Goal: Task Accomplishment & Management: Manage account settings

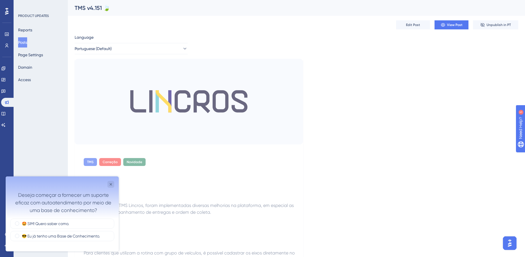
click at [27, 42] on button "Posts" at bounding box center [22, 42] width 9 height 10
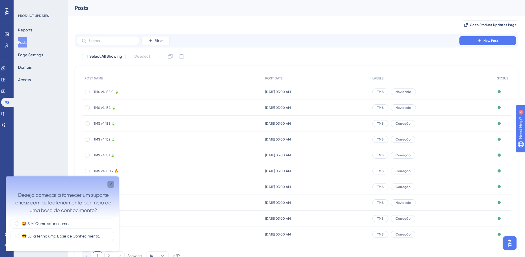
click at [111, 183] on icon "Close survey" at bounding box center [110, 184] width 5 height 5
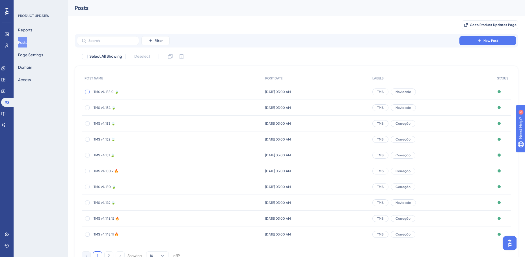
click at [87, 91] on div at bounding box center [87, 92] width 5 height 5
checkbox input "true"
click at [170, 56] on icon at bounding box center [170, 57] width 6 height 6
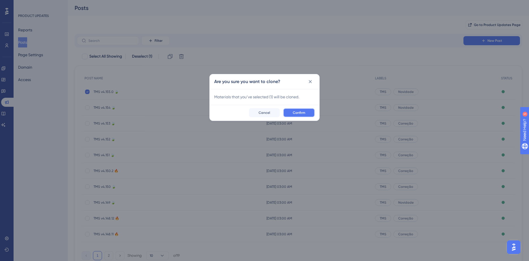
click at [297, 112] on span "Confirm" at bounding box center [299, 112] width 12 height 5
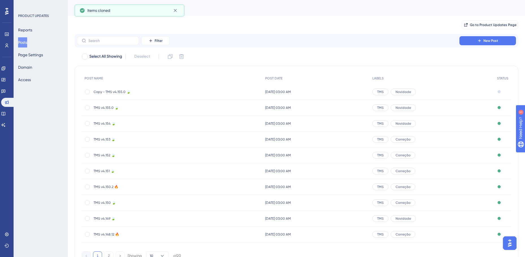
click at [121, 92] on span "Copy - TMS v4.155.0 🍃" at bounding box center [138, 92] width 90 height 5
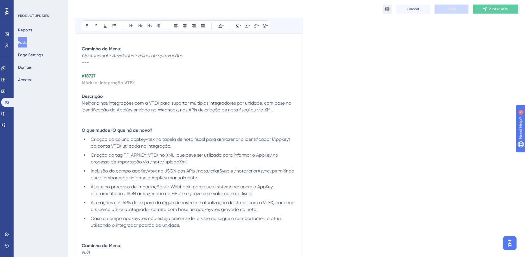
scroll to position [2490, 0]
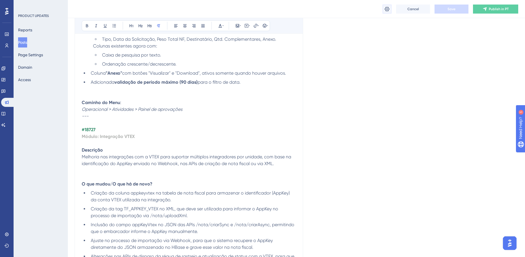
click at [386, 8] on icon at bounding box center [387, 9] width 6 height 6
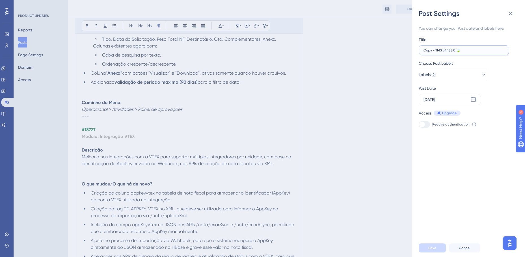
click at [452, 49] on input "Copy - TMS v4.155.0 🍃" at bounding box center [463, 50] width 81 height 4
click at [450, 50] on input "Copy - TMS v4.155.0 🍃" at bounding box center [463, 50] width 81 height 4
type input "Copy - TMS v4.156.0 🍃"
drag, startPoint x: 435, startPoint y: 51, endPoint x: 399, endPoint y: 57, distance: 36.7
click at [395, 53] on div "Post Settings You can change your Post date and labels here. Title Copy - TMS v…" at bounding box center [262, 128] width 525 height 257
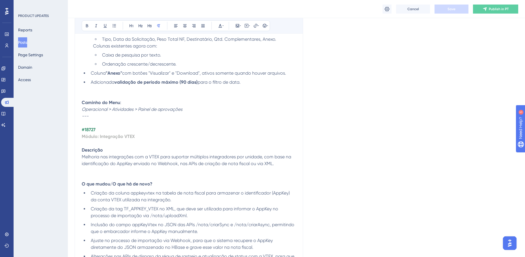
click at [382, 6] on div "Cancel Save Publish in PT" at bounding box center [296, 9] width 457 height 18
click at [388, 9] on icon at bounding box center [387, 9] width 6 height 6
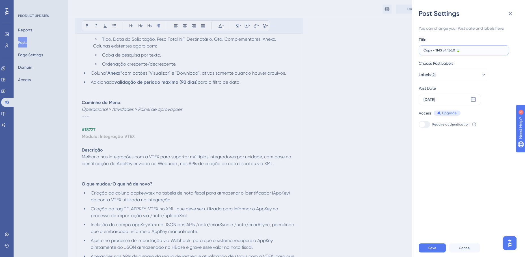
drag, startPoint x: 436, startPoint y: 51, endPoint x: 421, endPoint y: 51, distance: 14.4
click at [421, 51] on label "Copy - TMS v4.156.0 🍃" at bounding box center [463, 50] width 90 height 10
type input "TMS v4.156.0 🍃"
click at [448, 100] on div "[DATE]" at bounding box center [449, 99] width 62 height 11
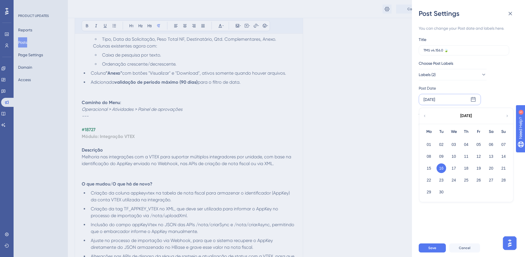
click at [507, 116] on icon at bounding box center [506, 116] width 1 height 2
click at [454, 168] on button "15" at bounding box center [454, 168] width 10 height 10
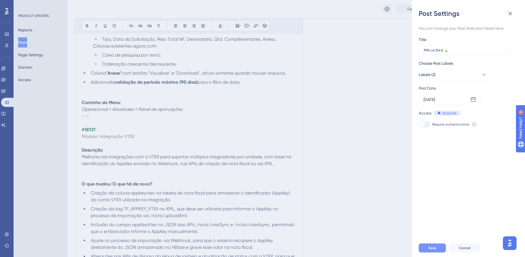
click at [439, 251] on button "Save" at bounding box center [431, 247] width 27 height 9
click at [433, 50] on input "TMS v4.156.0 🍃" at bounding box center [463, 50] width 81 height 4
click at [331, 65] on div "Post Settings You can change your Post date and labels here. Title TMS v4.156.0…" at bounding box center [262, 128] width 525 height 257
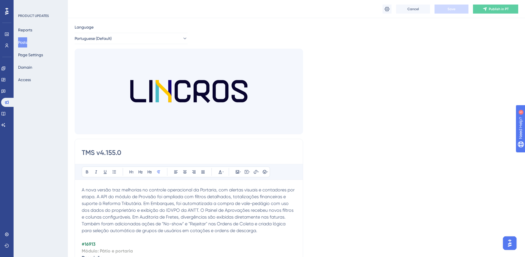
scroll to position [0, 0]
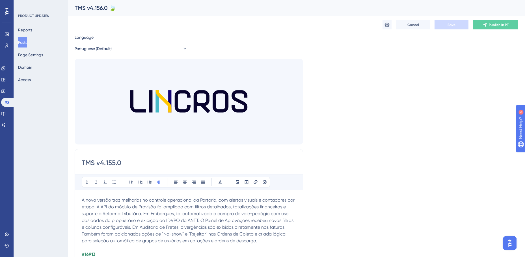
click at [106, 7] on div "TMS v4.156.0 🍃" at bounding box center [289, 8] width 429 height 8
click at [108, 158] on input "TMS v4.155.0" at bounding box center [189, 162] width 214 height 9
drag, startPoint x: 125, startPoint y: 161, endPoint x: 73, endPoint y: 160, distance: 51.1
paste input "6.0 🍃"
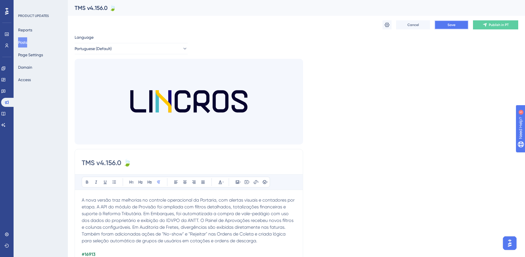
click at [449, 29] on button "Save" at bounding box center [451, 24] width 34 height 9
click at [150, 163] on input "TMS v4.156.0 🍃" at bounding box center [189, 162] width 214 height 9
type input "TMS v4.156.0"
click at [456, 23] on button "Save" at bounding box center [451, 24] width 34 height 9
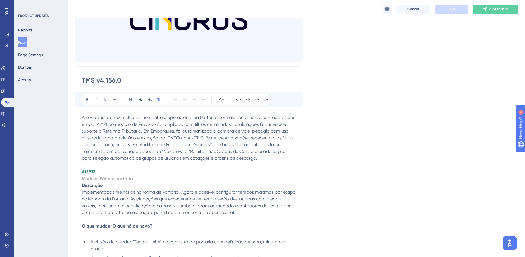
click at [91, 171] on strong "#16913" at bounding box center [89, 171] width 14 height 5
click at [106, 178] on strong "Módulo: Pátio e portaria" at bounding box center [107, 178] width 51 height 5
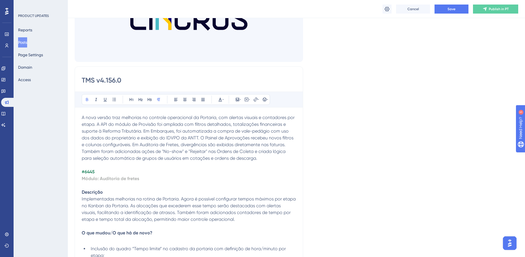
drag, startPoint x: 116, startPoint y: 191, endPoint x: 121, endPoint y: 197, distance: 7.8
click at [116, 191] on p "Descrição" at bounding box center [189, 192] width 214 height 7
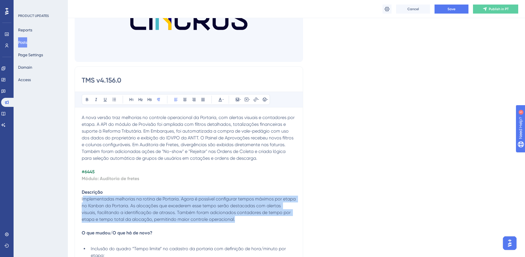
drag, startPoint x: 236, startPoint y: 219, endPoint x: 82, endPoint y: 201, distance: 154.7
click at [82, 201] on p "Implementadas melhorias na rotina de Portaria. Agora é possível configurar temp…" at bounding box center [189, 208] width 214 height 27
click at [102, 202] on p "Implementadas melhorias na rotina de Portaria. Agora é possível configurar temp…" at bounding box center [189, 208] width 214 height 27
click at [260, 221] on p "Implementadas melhorias na rotina de Portaria. Agora é possível configurar temp…" at bounding box center [189, 208] width 214 height 27
drag, startPoint x: 221, startPoint y: 220, endPoint x: 80, endPoint y: 200, distance: 142.3
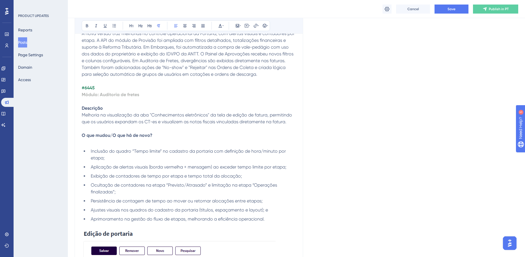
scroll to position [169, 0]
click at [147, 179] on ul "Inclusão do quadro “Tempo limite” no cadastro da portaria com definição de hora…" at bounding box center [189, 184] width 214 height 75
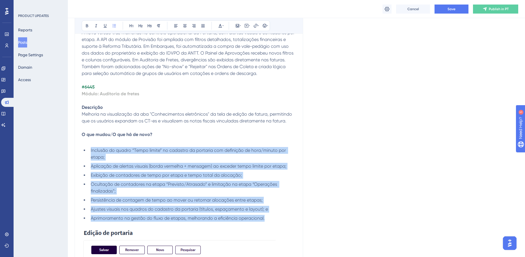
drag, startPoint x: 268, startPoint y: 217, endPoint x: 86, endPoint y: 152, distance: 193.6
click at [86, 152] on ul "Inclusão do quadro “Tempo limite” no cadastro da portaria com definição de hora…" at bounding box center [189, 184] width 214 height 75
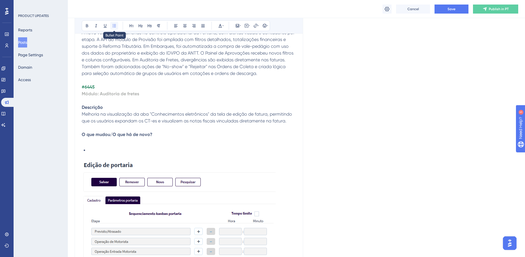
click at [115, 25] on icon at bounding box center [114, 25] width 5 height 5
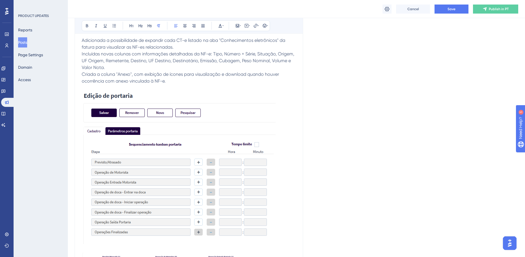
scroll to position [282, 0]
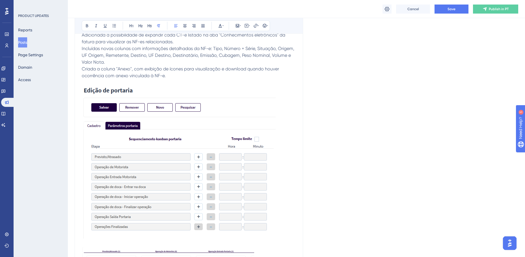
click at [159, 145] on img at bounding box center [179, 162] width 194 height 153
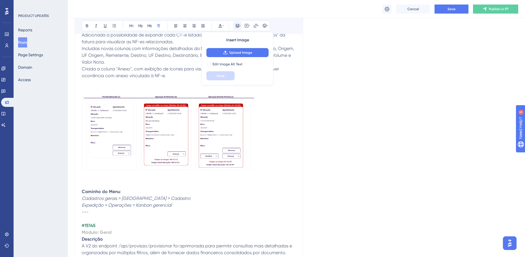
click at [203, 146] on img at bounding box center [168, 133] width 172 height 80
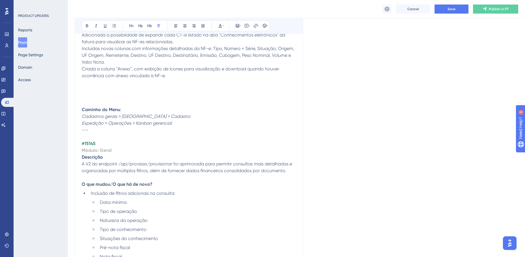
drag, startPoint x: 164, startPoint y: 122, endPoint x: 169, endPoint y: 122, distance: 5.1
click at [164, 122] on em "Expedição > Operações > Kanban gerencial" at bounding box center [127, 122] width 90 height 5
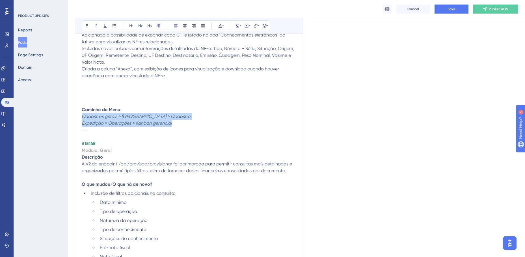
drag, startPoint x: 175, startPoint y: 122, endPoint x: 81, endPoint y: 119, distance: 93.8
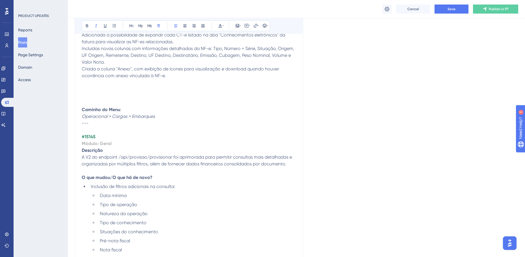
click at [100, 88] on p at bounding box center [189, 89] width 214 height 7
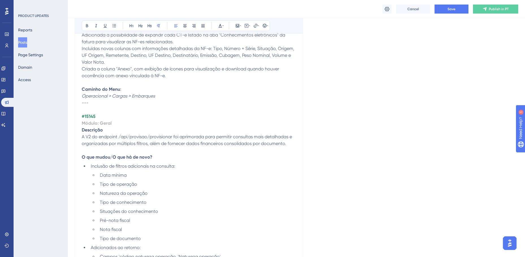
click at [183, 96] on p "Caminho do Menu : Operacional > Cargas > Embarques" at bounding box center [189, 93] width 214 height 14
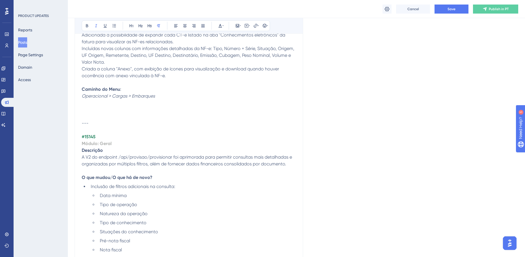
drag, startPoint x: 101, startPoint y: 108, endPoint x: 112, endPoint y: 108, distance: 11.0
click at [101, 107] on p at bounding box center [189, 109] width 214 height 7
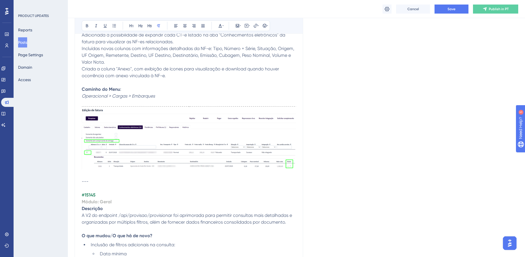
scroll to position [339, 0]
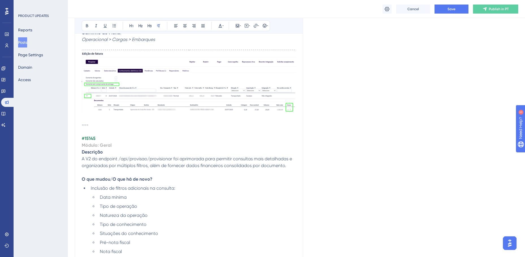
click at [90, 138] on strong "#15145" at bounding box center [89, 138] width 14 height 5
click at [90, 137] on strong "#15145" at bounding box center [89, 138] width 14 height 5
click at [88, 144] on strong "Módulo: Geral" at bounding box center [97, 144] width 30 height 5
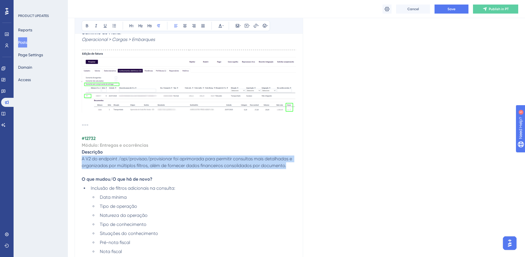
drag, startPoint x: 288, startPoint y: 166, endPoint x: 81, endPoint y: 159, distance: 207.2
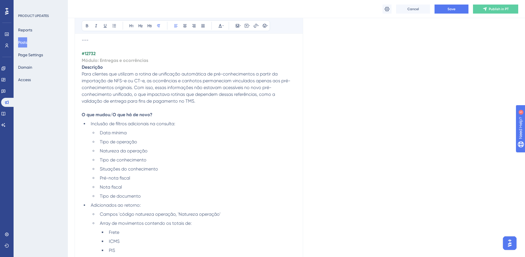
scroll to position [480, 0]
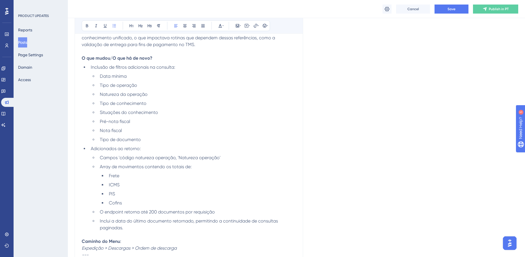
drag, startPoint x: 129, startPoint y: 230, endPoint x: 88, endPoint y: 68, distance: 167.1
click at [88, 68] on ul "Inclusão de filtros adicionais na consulta: Data mínima Tipo de operação Nature…" at bounding box center [189, 147] width 214 height 167
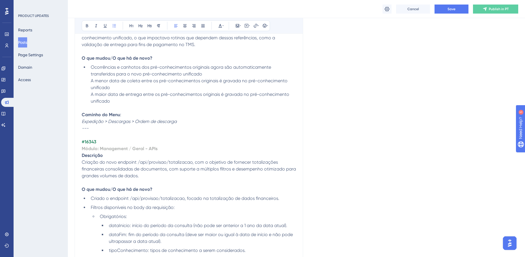
click at [90, 66] on li "Ocorrências e canhotos dos pré-conhecimentos originais agora são automaticament…" at bounding box center [191, 84] width 207 height 41
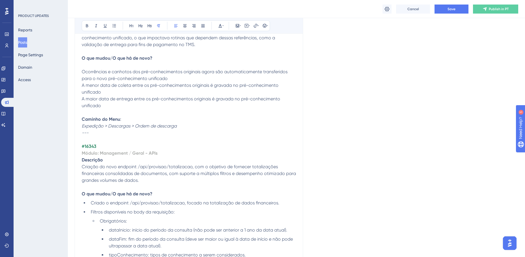
click at [148, 125] on em "Expedição > Descargas > Ordem de descarga" at bounding box center [129, 125] width 95 height 5
click at [147, 125] on em "Expedição > Descargas > Ordem de descarga" at bounding box center [129, 125] width 95 height 5
drag, startPoint x: 179, startPoint y: 127, endPoint x: 68, endPoint y: 128, distance: 111.9
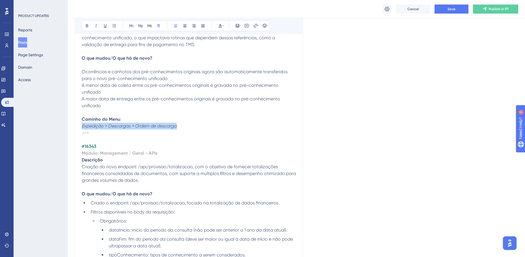
click at [90, 145] on strong "#16343" at bounding box center [89, 145] width 15 height 5
drag, startPoint x: 165, startPoint y: 152, endPoint x: 101, endPoint y: 154, distance: 63.6
click at [101, 154] on p "Módulo: Management / Geral - APIs" at bounding box center [189, 153] width 214 height 7
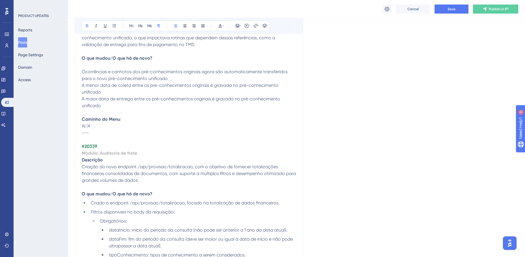
click at [143, 182] on p "Criação do novo endpoint /api/provisao/totalizacao, com o objetivo de fornecer …" at bounding box center [189, 173] width 214 height 20
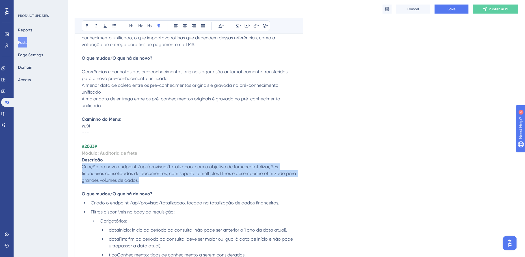
drag, startPoint x: 136, startPoint y: 180, endPoint x: 82, endPoint y: 167, distance: 55.4
click at [82, 167] on p "Criação do novo endpoint /api/provisao/totalizacao, com o objetivo de fornecer …" at bounding box center [189, 173] width 214 height 20
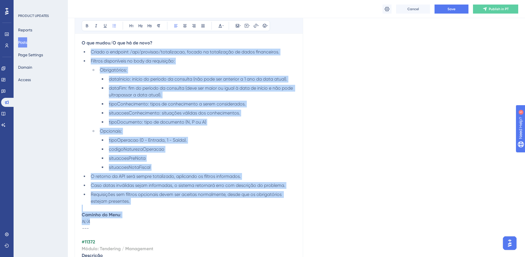
scroll to position [621, 0]
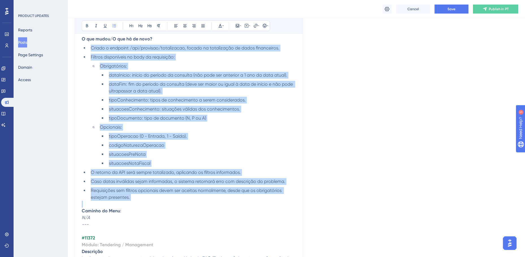
drag, startPoint x: 89, startPoint y: 189, endPoint x: 146, endPoint y: 200, distance: 57.7
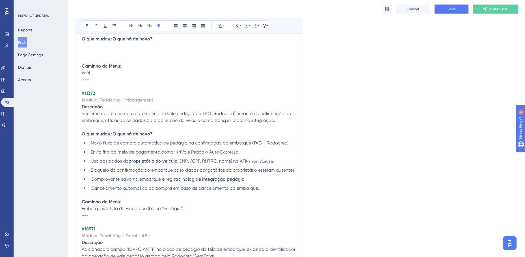
click at [84, 48] on p at bounding box center [189, 45] width 214 height 7
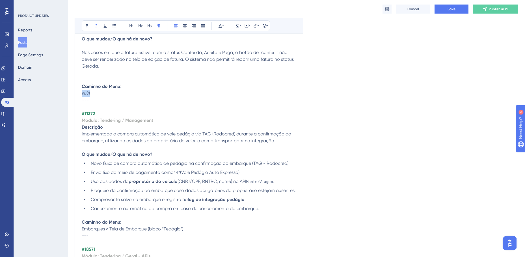
drag, startPoint x: 95, startPoint y: 92, endPoint x: 81, endPoint y: 92, distance: 13.3
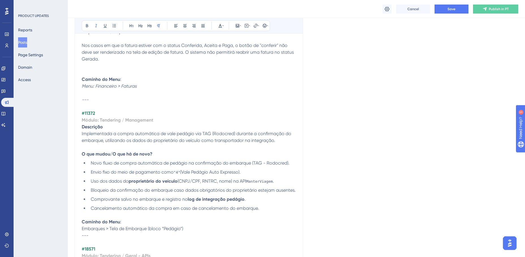
scroll to position [650, 0]
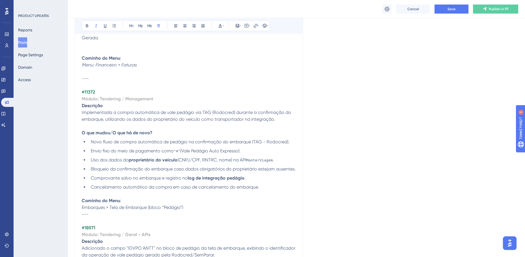
click at [91, 92] on strong "#11372" at bounding box center [88, 91] width 13 height 5
drag, startPoint x: 155, startPoint y: 99, endPoint x: 82, endPoint y: 98, distance: 73.2
click at [82, 98] on p "Módulo: Tendering / Management" at bounding box center [189, 98] width 214 height 7
click at [182, 96] on p "Módulo: Central de fretes [verificar nome]" at bounding box center [189, 98] width 214 height 7
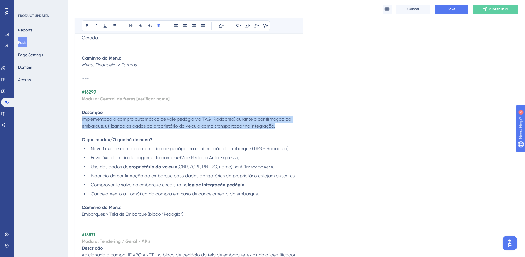
drag, startPoint x: 280, startPoint y: 127, endPoint x: 80, endPoint y: 117, distance: 199.7
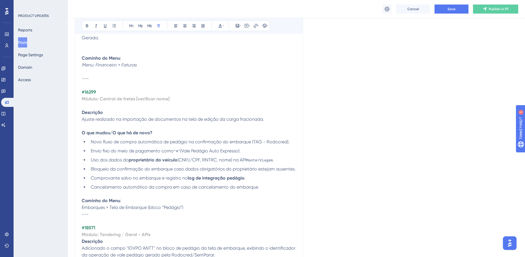
click at [134, 161] on strong "proprietário do veículo" at bounding box center [153, 159] width 49 height 5
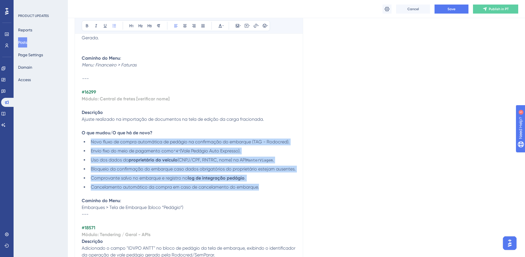
drag, startPoint x: 263, startPoint y: 186, endPoint x: 92, endPoint y: 140, distance: 177.2
click at [92, 140] on ul "Novo fluxo de compra automática de pedágio na confirmação do embarque (TAG - Ro…" at bounding box center [189, 164] width 214 height 52
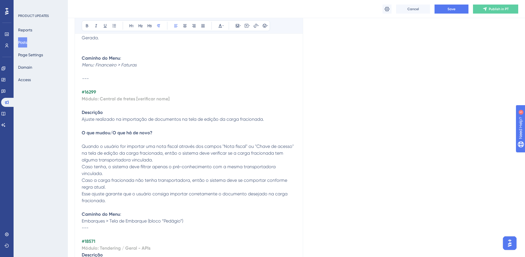
click at [166, 219] on span "Embarques > Tela de Embarque (bloco “Pedágio”)" at bounding box center [132, 220] width 101 height 5
drag, startPoint x: 185, startPoint y: 223, endPoint x: 82, endPoint y: 222, distance: 102.5
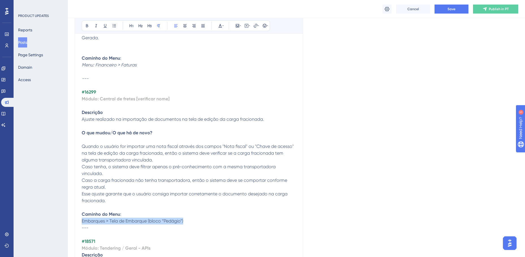
click at [82, 222] on p "Caminho do Menu : Embarques > Tela de Embarque (bloco “Pedágio”)" at bounding box center [189, 218] width 214 height 14
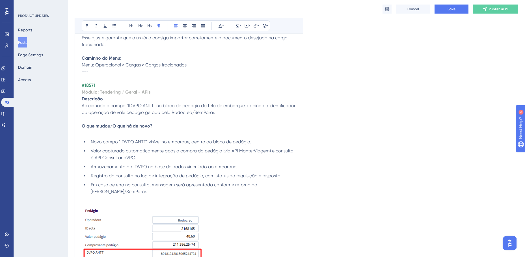
scroll to position [819, 0]
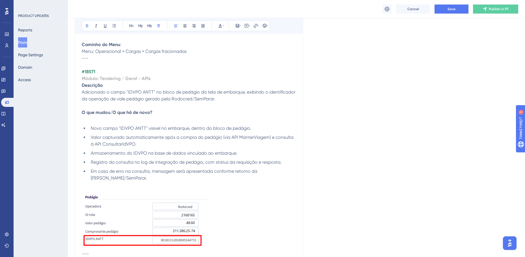
click at [90, 71] on strong "#18571" at bounding box center [89, 71] width 14 height 5
click at [143, 80] on strong "Módulo: Tendering / Geral - APIs" at bounding box center [116, 78] width 69 height 5
drag, startPoint x: 153, startPoint y: 78, endPoint x: 82, endPoint y: 79, distance: 71.8
click at [82, 79] on p "Módulo: Tendering / Geral - APIs" at bounding box center [189, 78] width 214 height 7
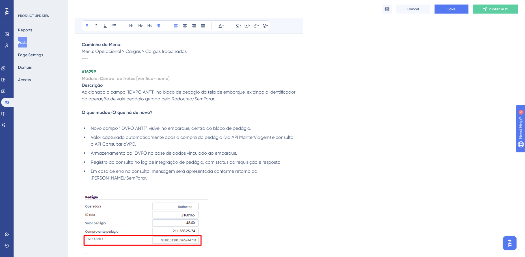
click at [178, 105] on p at bounding box center [189, 105] width 214 height 7
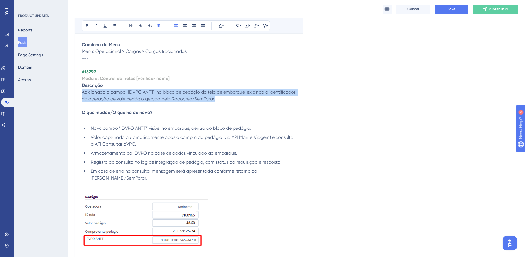
drag, startPoint x: 222, startPoint y: 99, endPoint x: 80, endPoint y: 92, distance: 142.3
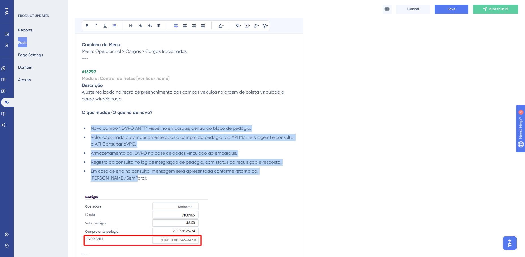
drag, startPoint x: 152, startPoint y: 179, endPoint x: 89, endPoint y: 126, distance: 81.8
click at [89, 126] on ul "Novo campo "IDVPO ANTT" visível no embarque, dentro do bloco de pedágio. Valor …" at bounding box center [189, 153] width 214 height 56
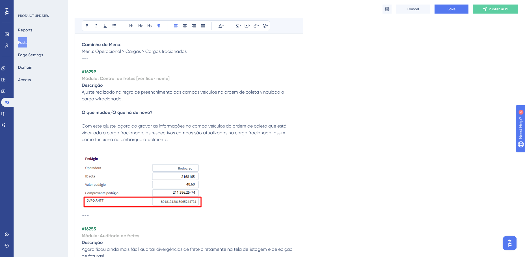
click at [208, 177] on p at bounding box center [189, 181] width 214 height 62
click at [204, 175] on img at bounding box center [145, 180] width 126 height 60
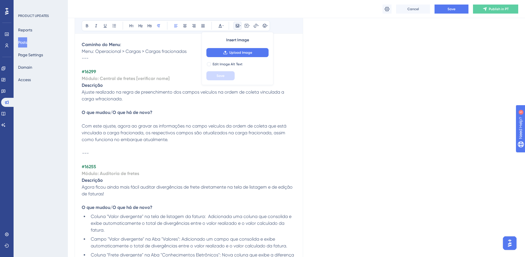
click at [178, 140] on p "Com este ajuste, agora ao gravar as informações no campo veículos da ordem de c…" at bounding box center [189, 133] width 214 height 20
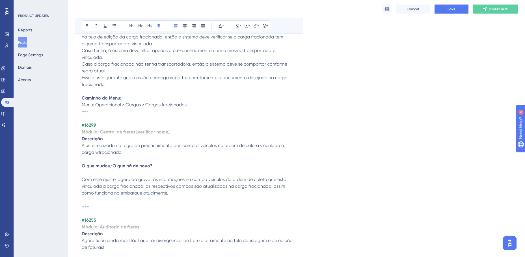
scroll to position [763, 0]
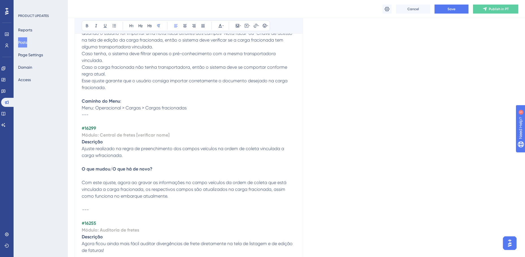
drag, startPoint x: 123, startPoint y: 101, endPoint x: 81, endPoint y: 100, distance: 41.5
copy p "Caminho do Menu :"
click at [92, 200] on p at bounding box center [189, 202] width 214 height 7
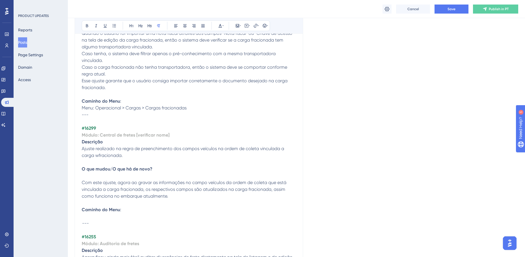
click at [104, 214] on p at bounding box center [189, 216] width 214 height 7
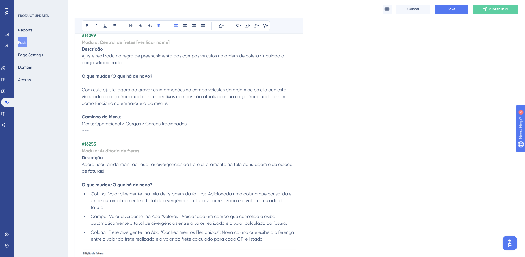
scroll to position [904, 0]
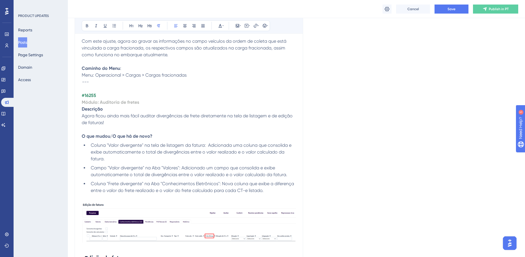
click at [91, 95] on strong "#16255" at bounding box center [89, 95] width 14 height 5
click at [115, 101] on strong "Módulo: Auditoria de fretes" at bounding box center [110, 101] width 57 height 5
drag, startPoint x: 139, startPoint y: 102, endPoint x: 82, endPoint y: 104, distance: 57.1
click at [82, 104] on p "Módulo: Auditoria de fretes" at bounding box center [189, 102] width 214 height 7
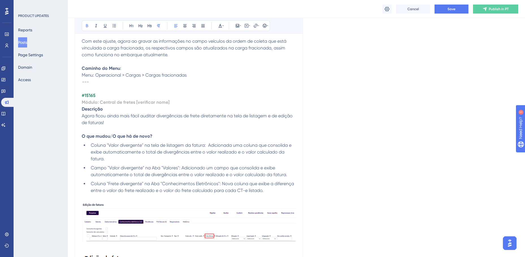
drag, startPoint x: 116, startPoint y: 126, endPoint x: 113, endPoint y: 123, distance: 5.0
click at [116, 126] on p at bounding box center [189, 129] width 214 height 7
drag, startPoint x: 112, startPoint y: 121, endPoint x: 83, endPoint y: 116, distance: 29.9
click at [83, 116] on p "Agora ficou ainda mais fácil auditar divergências de frete diretamente na tela …" at bounding box center [189, 119] width 214 height 14
click at [115, 191] on span "Coluna "Frete divergente" na Aba "Conhecimentos Eletrônicos": Nova coluna que e…" at bounding box center [193, 187] width 204 height 12
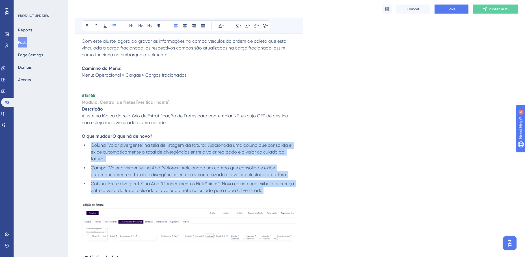
drag, startPoint x: 261, startPoint y: 188, endPoint x: 89, endPoint y: 146, distance: 177.4
click at [89, 146] on ul "Coluna "Valor divergente" na tela de listagem da fatura: Adicionada uma coluna …" at bounding box center [189, 168] width 214 height 52
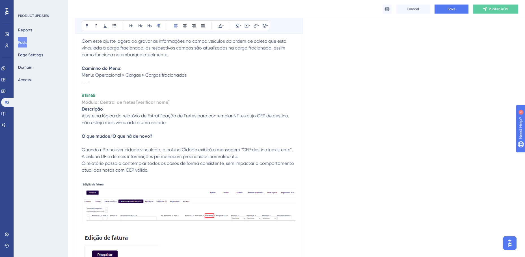
click at [187, 191] on img at bounding box center [189, 201] width 214 height 42
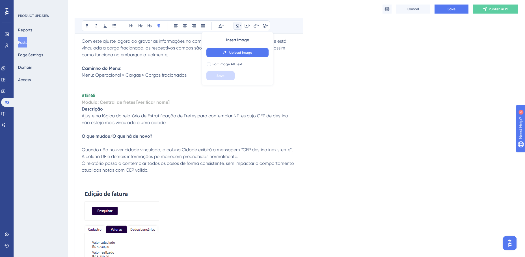
click at [145, 202] on img at bounding box center [120, 235] width 77 height 96
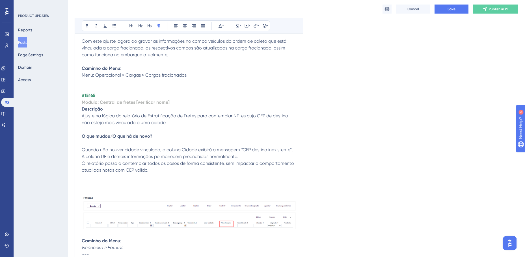
click at [145, 202] on img at bounding box center [189, 211] width 214 height 35
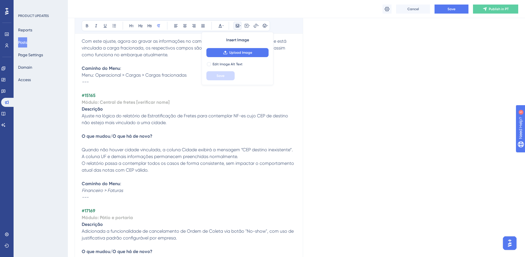
click at [96, 190] on em "Financeiro > Faturas" at bounding box center [102, 190] width 41 height 5
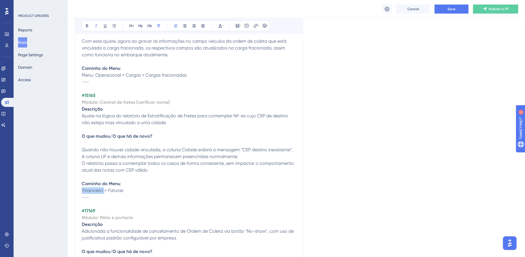
click at [96, 190] on em "Financeiro > Faturas" at bounding box center [102, 190] width 41 height 5
drag, startPoint x: 137, startPoint y: 190, endPoint x: 79, endPoint y: 191, distance: 58.2
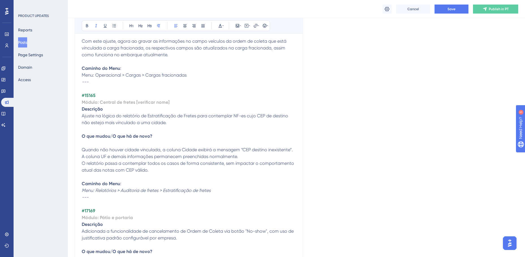
click at [90, 209] on strong "#17169" at bounding box center [89, 210] width 14 height 5
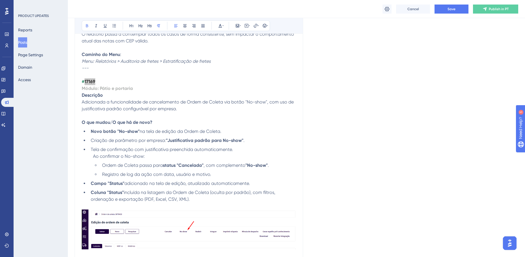
scroll to position [1045, 0]
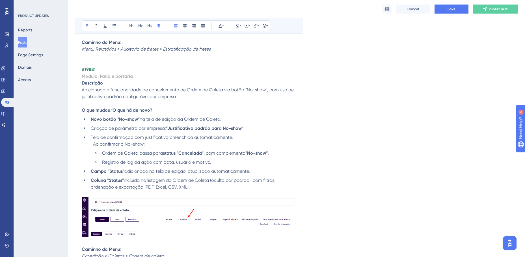
click at [110, 75] on strong "Módulo: Pátio e portaria" at bounding box center [107, 75] width 51 height 5
click at [133, 99] on p "Adicionada a funcionalidade de cancelamento de Ordem de Coleta via botão "No-sh…" at bounding box center [189, 93] width 214 height 14
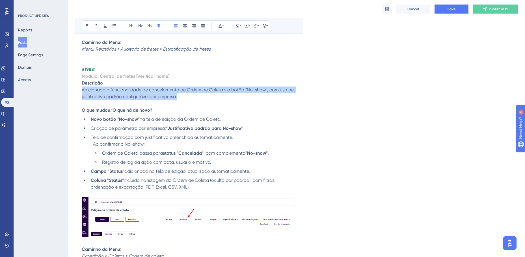
drag, startPoint x: 178, startPoint y: 95, endPoint x: 81, endPoint y: 92, distance: 96.9
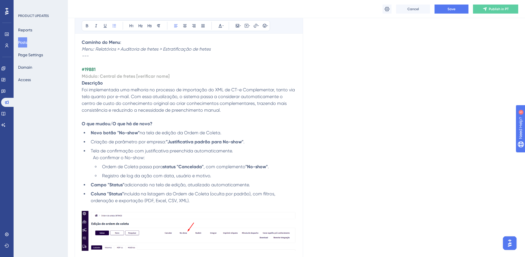
drag, startPoint x: 189, startPoint y: 199, endPoint x: 86, endPoint y: 135, distance: 120.7
click at [86, 135] on ul "Novo botão "No-show" na tela de edição da Ordem de Coleta. Criação de parâmetro…" at bounding box center [189, 166] width 214 height 75
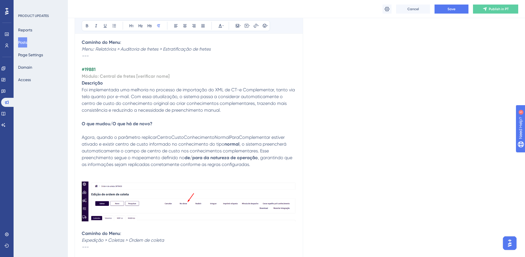
click at [121, 199] on img at bounding box center [189, 201] width 214 height 40
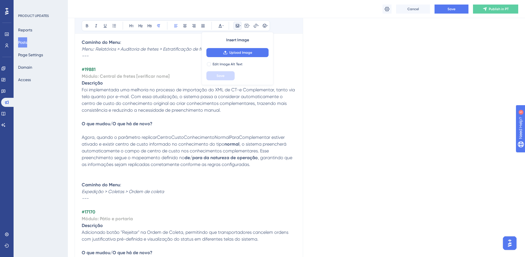
click at [118, 190] on em "Expedição > Coletas > Ordem de coleta" at bounding box center [123, 191] width 82 height 5
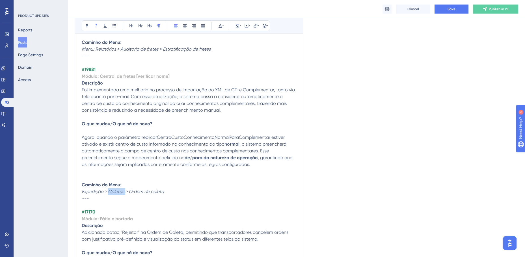
click at [118, 190] on em "Expedição > Coletas > Ordem de coleta" at bounding box center [123, 191] width 82 height 5
click at [116, 193] on em "Expedição > Coletas > Ordem de coleta" at bounding box center [123, 191] width 82 height 5
drag, startPoint x: 166, startPoint y: 192, endPoint x: 81, endPoint y: 193, distance: 85.9
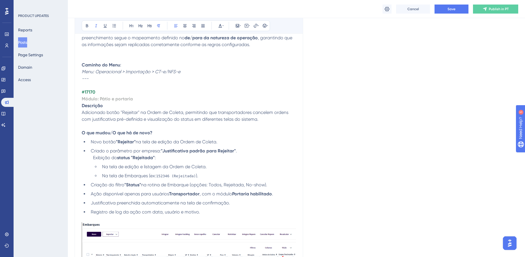
scroll to position [1215, 0]
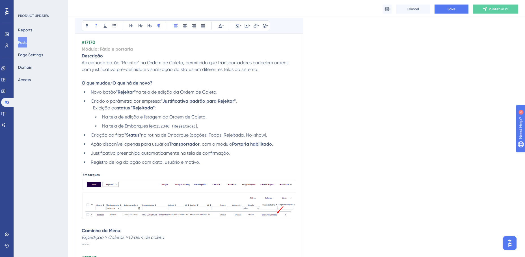
click at [92, 42] on strong "#17170" at bounding box center [89, 42] width 14 height 5
click at [106, 49] on strong "Módulo: Pátio e portaria" at bounding box center [107, 48] width 51 height 5
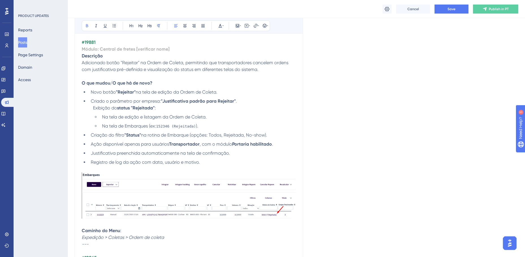
click at [240, 72] on p "Adicionado botão "Rejeitar" na Ordem de Coleta, permitindo que transportadores …" at bounding box center [189, 66] width 214 height 14
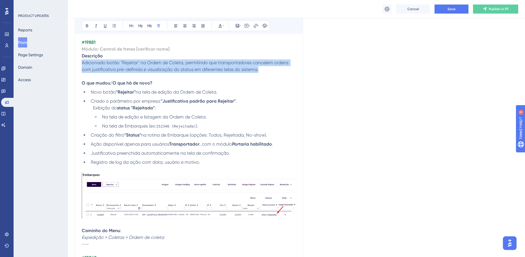
drag, startPoint x: 261, startPoint y: 71, endPoint x: 79, endPoint y: 62, distance: 182.4
click at [79, 62] on div "TMS v4.156.0 Bold Italic Underline Bullet Point Heading 1 Heading 2 Heading 3 N…" at bounding box center [189, 232] width 228 height 2590
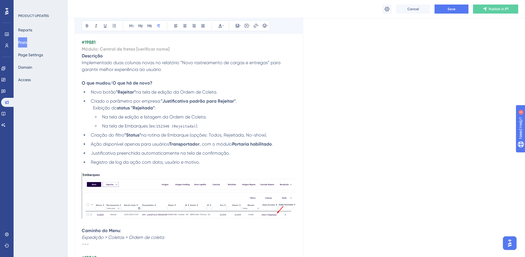
click at [191, 123] on li "Na tela de Embarques (ex: 152346 (Rejeitada) )." at bounding box center [198, 126] width 196 height 7
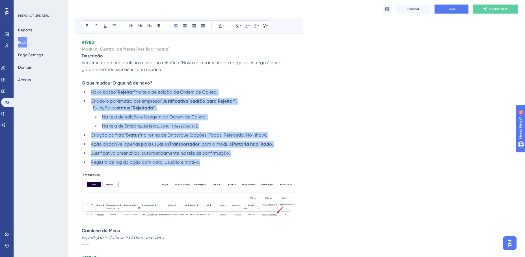
drag, startPoint x: 203, startPoint y: 164, endPoint x: 88, endPoint y: 91, distance: 135.2
click at [88, 91] on ul "Novo botão "Rejeitar" na tela de edição da Ordem de Coleta. Criado o parâmetro …" at bounding box center [189, 127] width 214 height 77
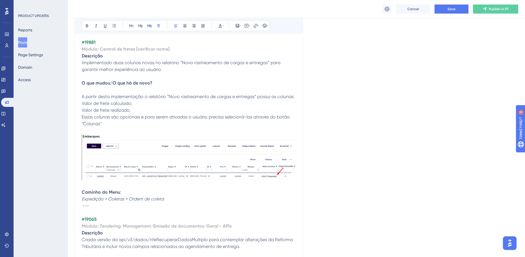
click at [113, 198] on em "Expedição > Coletas > Ordem de coleta" at bounding box center [123, 198] width 82 height 5
drag, startPoint x: 143, startPoint y: 197, endPoint x: 82, endPoint y: 199, distance: 60.8
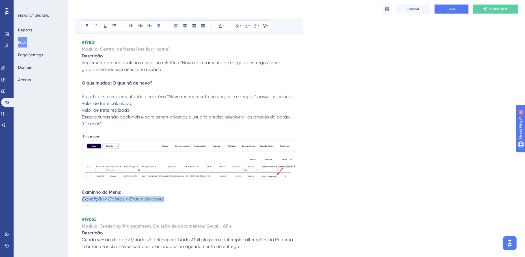
click at [82, 199] on p "Caminho do Menu : Expedição > Coletas > Ordem de coleta" at bounding box center [189, 196] width 214 height 14
click at [134, 162] on img at bounding box center [189, 157] width 214 height 46
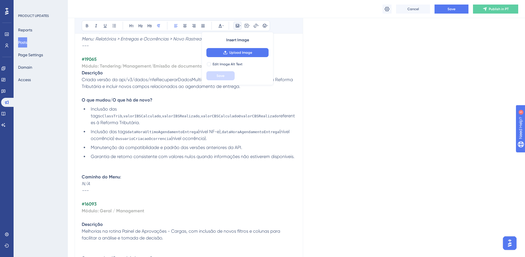
scroll to position [1271, 0]
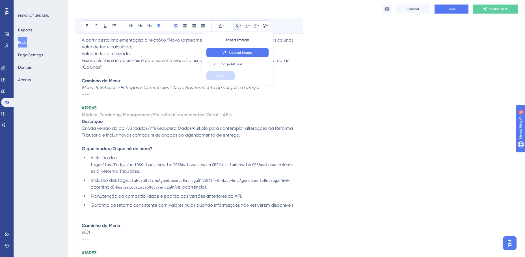
click at [91, 108] on strong "#19065" at bounding box center [89, 107] width 15 height 5
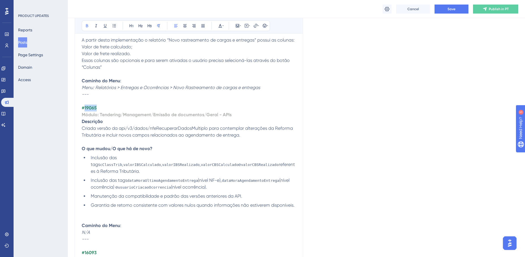
click at [91, 108] on strong "#19065" at bounding box center [89, 107] width 15 height 5
click at [113, 114] on strong "Módulo: Tendering/Management/Emissão de documentos/Geral - APIs" at bounding box center [157, 114] width 150 height 5
click at [227, 131] on p "Criada versão da api/v3/dados/nfeRecuperarDadosMultiplo para contemplar alteraç…" at bounding box center [189, 132] width 214 height 14
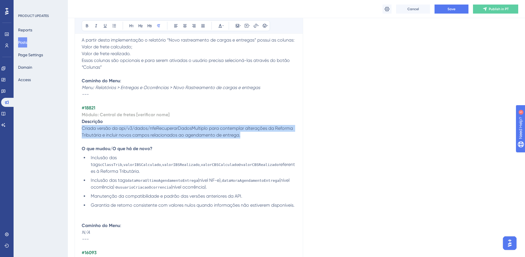
drag, startPoint x: 254, startPoint y: 135, endPoint x: 81, endPoint y: 127, distance: 173.3
click at [81, 127] on div "TMS v4.156.0 Bold Italic Underline Bullet Point Heading 1 Heading 2 Heading 3 N…" at bounding box center [189, 128] width 228 height 2497
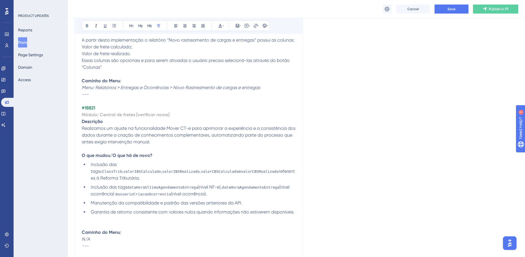
click at [109, 178] on span "referentes à Reforma Tributária." at bounding box center [193, 174] width 204 height 12
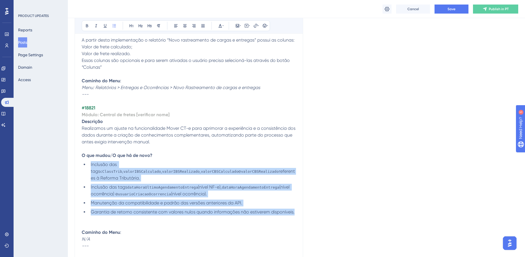
drag, startPoint x: 294, startPoint y: 212, endPoint x: 84, endPoint y: 167, distance: 214.6
click at [84, 167] on ul "Inclusão das tags cClassTrib , valorIBSCalculado , valorIBSRealizado , valorCBS…" at bounding box center [189, 188] width 214 height 54
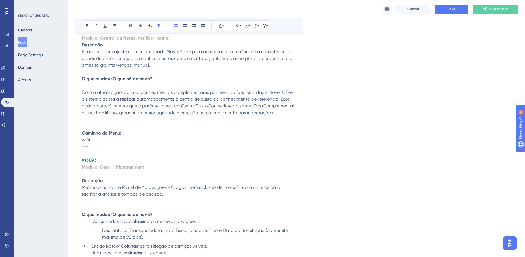
scroll to position [1356, 0]
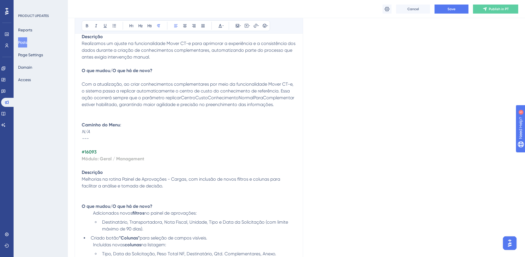
drag, startPoint x: 81, startPoint y: 147, endPoint x: 105, endPoint y: 153, distance: 24.3
click at [105, 153] on div "TMS v4.156.0 Bold Italic Underline Bullet Point Heading 1 Heading 2 Heading 3 N…" at bounding box center [189, 35] width 228 height 2481
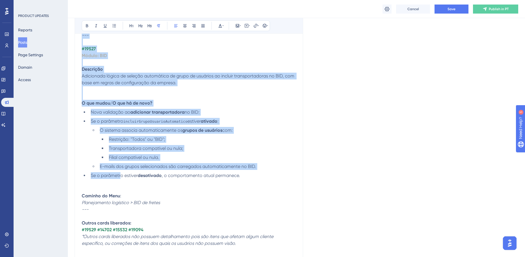
scroll to position [2401, 0]
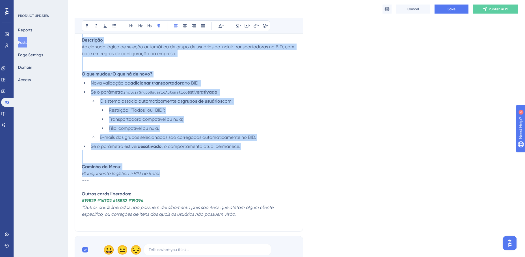
drag, startPoint x: 83, startPoint y: 152, endPoint x: 182, endPoint y: 174, distance: 101.6
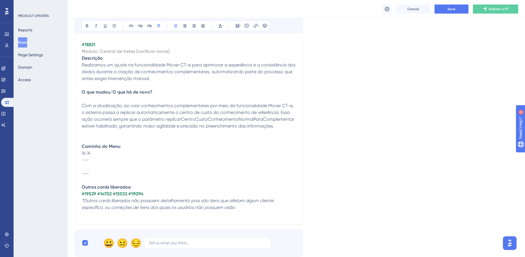
scroll to position [1328, 0]
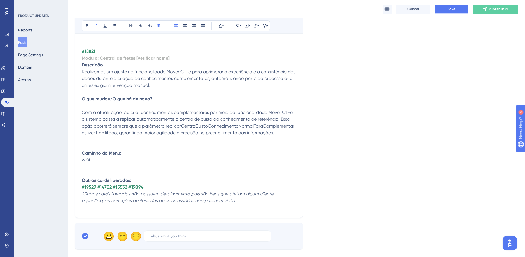
click at [455, 5] on button "Save" at bounding box center [451, 9] width 34 height 9
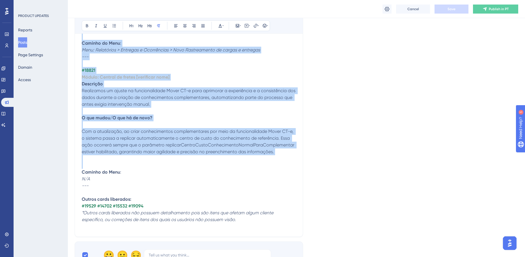
scroll to position [1304, 0]
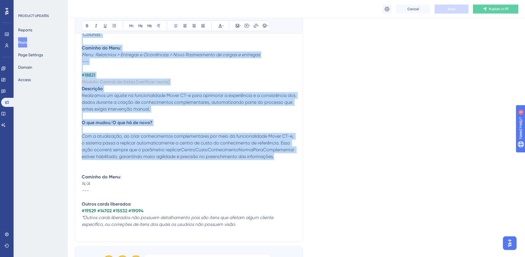
drag, startPoint x: 82, startPoint y: 142, endPoint x: 301, endPoint y: 157, distance: 219.7
copy div "#5071 Loremi: Dolorsita co adipis Elitseddo Eiusmodt in utlaboreetdo ma ali "En…"
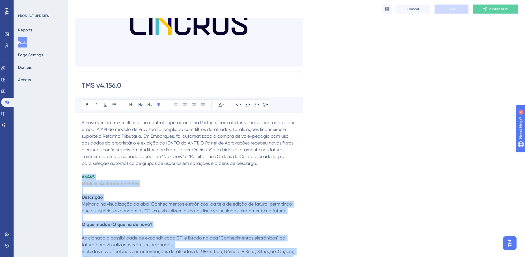
scroll to position [85, 0]
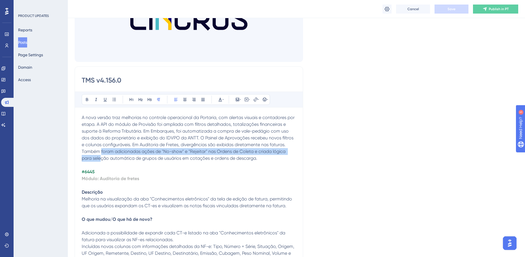
click at [101, 155] on p "A nova versão traz melhorias no controle operacional da Portaria, com alertas v…" at bounding box center [189, 137] width 214 height 47
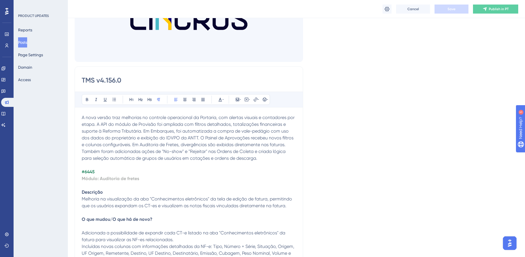
click at [254, 165] on p at bounding box center [189, 165] width 214 height 7
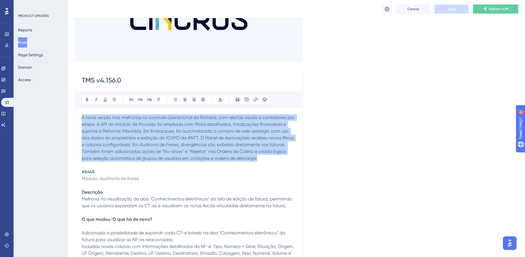
drag, startPoint x: 255, startPoint y: 159, endPoint x: 73, endPoint y: 120, distance: 186.5
copy span "A nova versão traz melhorias no controle operacional da Portaria, com alertas v…"
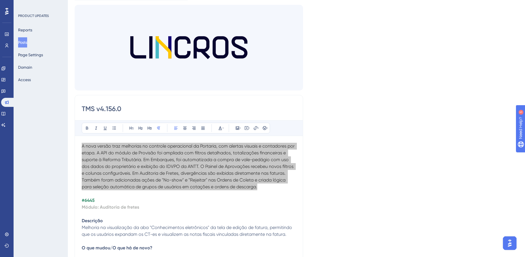
scroll to position [0, 0]
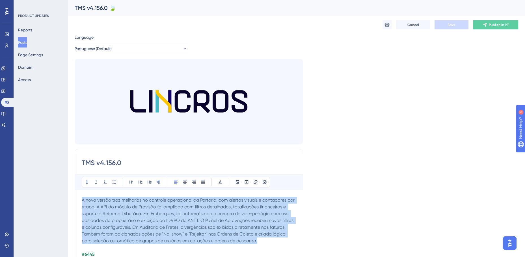
click at [209, 219] on span "A nova versão traz melhorias no controle operacional da Portaria, com alertas v…" at bounding box center [189, 220] width 214 height 46
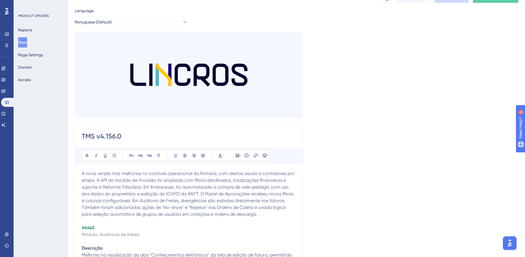
scroll to position [56, 0]
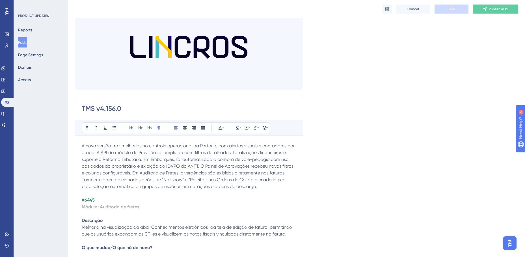
click at [248, 183] on span "A nova versão traz melhorias no controle operacional da Portaria, com alertas v…" at bounding box center [189, 166] width 214 height 46
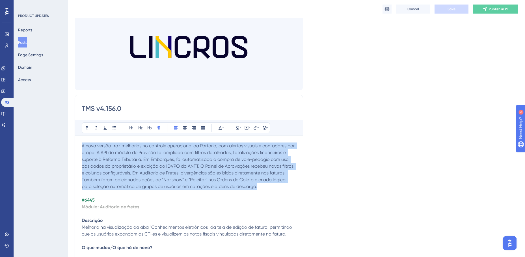
drag, startPoint x: 261, startPoint y: 186, endPoint x: 77, endPoint y: 146, distance: 188.1
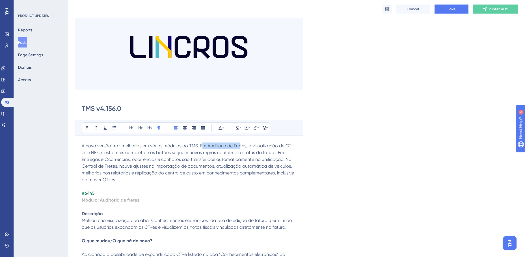
drag, startPoint x: 205, startPoint y: 146, endPoint x: 239, endPoint y: 146, distance: 34.5
click at [239, 146] on span "A nova versão traz melhorias em vários módulos do TMS. Em Auditoria de Fretes, …" at bounding box center [188, 162] width 213 height 39
drag, startPoint x: 110, startPoint y: 153, endPoint x: 183, endPoint y: 152, distance: 73.2
click at [183, 152] on span "A nova versão traz melhorias em vários módulos do TMS. Em Auditoria de Fretes, …" at bounding box center [188, 162] width 213 height 39
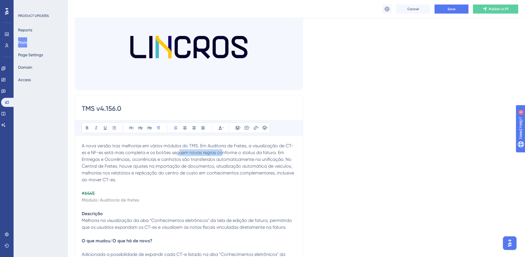
drag, startPoint x: 178, startPoint y: 153, endPoint x: 224, endPoint y: 153, distance: 45.8
click at [224, 153] on span "A nova versão traz melhorias em vários módulos do TMS. Em Auditoria de Fretes, …" at bounding box center [188, 162] width 213 height 39
drag, startPoint x: 178, startPoint y: 153, endPoint x: 275, endPoint y: 151, distance: 97.5
click at [275, 151] on span "A nova versão traz melhorias em vários módulos do TMS. Em Auditoria de Fretes, …" at bounding box center [188, 162] width 213 height 39
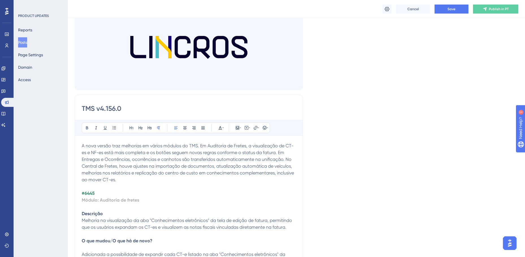
click at [102, 160] on span "A nova versão traz melhorias em vários módulos do TMS. Em Auditoria de Fretes, …" at bounding box center [188, 162] width 213 height 39
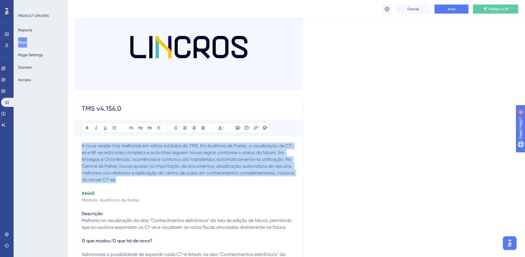
drag, startPoint x: 105, startPoint y: 177, endPoint x: 82, endPoint y: 143, distance: 41.1
click at [82, 143] on p "A nova versão traz melhorias em vários módulos do TMS. Em Auditoria de Fretes, …" at bounding box center [189, 162] width 214 height 41
click at [222, 165] on span "A nova versão traz melhorias em vários módulos do TMS. Em Auditoria de Fretes, …" at bounding box center [188, 162] width 213 height 39
drag, startPoint x: 116, startPoint y: 180, endPoint x: 82, endPoint y: 143, distance: 50.4
click at [82, 143] on p "A nova versão traz melhorias em vários módulos do TMS. Em Auditoria de Fretes, …" at bounding box center [189, 162] width 214 height 41
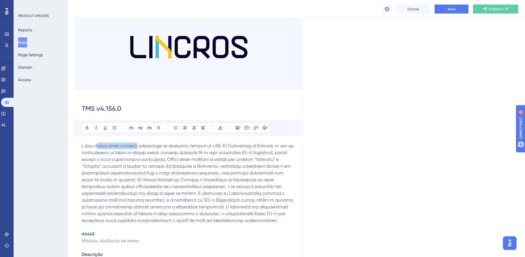
drag, startPoint x: 102, startPoint y: 148, endPoint x: 144, endPoint y: 147, distance: 41.8
click at [143, 147] on span at bounding box center [188, 183] width 213 height 80
click at [145, 147] on span at bounding box center [188, 183] width 213 height 80
drag, startPoint x: 174, startPoint y: 147, endPoint x: 221, endPoint y: 145, distance: 47.5
click at [221, 145] on span at bounding box center [188, 183] width 213 height 80
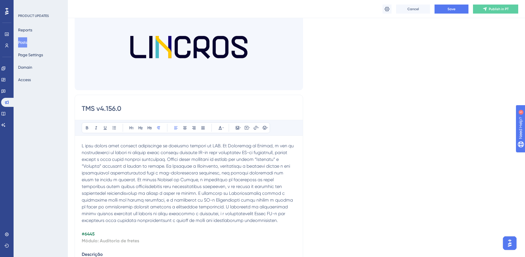
click at [228, 145] on span at bounding box center [188, 183] width 213 height 80
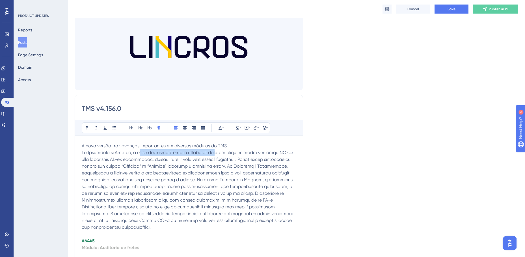
drag, startPoint x: 148, startPoint y: 151, endPoint x: 221, endPoint y: 151, distance: 73.7
click at [221, 151] on span at bounding box center [188, 190] width 213 height 80
drag, startPoint x: 230, startPoint y: 152, endPoint x: 281, endPoint y: 151, distance: 51.4
click at [281, 151] on span at bounding box center [188, 190] width 213 height 80
drag, startPoint x: 111, startPoint y: 160, endPoint x: 206, endPoint y: 156, distance: 95.6
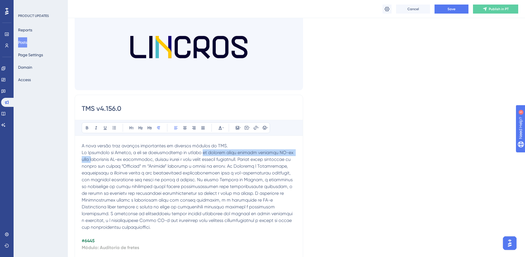
click at [206, 156] on p at bounding box center [189, 189] width 214 height 81
drag, startPoint x: 182, startPoint y: 159, endPoint x: 257, endPoint y: 158, distance: 74.9
click at [257, 157] on span at bounding box center [188, 190] width 213 height 80
click at [247, 160] on span at bounding box center [188, 190] width 213 height 80
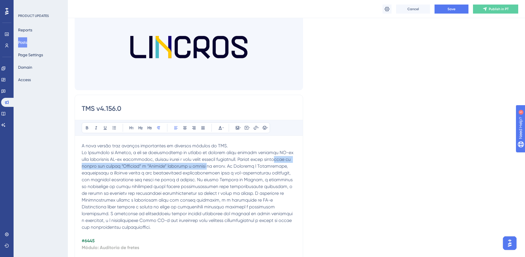
drag, startPoint x: 99, startPoint y: 166, endPoint x: 233, endPoint y: 164, distance: 134.5
click at [233, 164] on span at bounding box center [188, 190] width 213 height 80
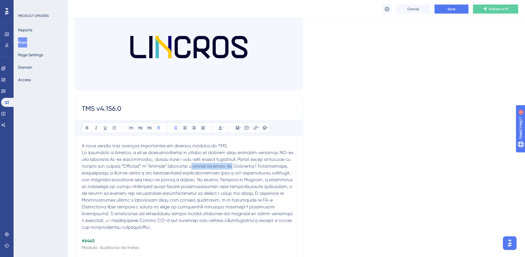
drag, startPoint x: 216, startPoint y: 165, endPoint x: 258, endPoint y: 166, distance: 42.1
click at [258, 166] on span at bounding box center [188, 190] width 213 height 80
click at [265, 172] on span at bounding box center [188, 190] width 213 height 80
click at [252, 166] on span at bounding box center [188, 190] width 213 height 80
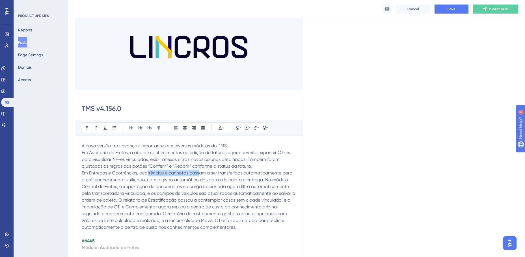
drag, startPoint x: 149, startPoint y: 173, endPoint x: 199, endPoint y: 174, distance: 50.6
click at [199, 174] on span "Em Entregas e Ocorrências, ocorrências e canhotos passam a ser transferidos aut…" at bounding box center [189, 200] width 214 height 60
click at [206, 175] on p "Em Entregas e Ocorrências, ocorrências e canhotos passam a ser transferidos aut…" at bounding box center [189, 199] width 214 height 61
drag, startPoint x: 197, startPoint y: 173, endPoint x: 273, endPoint y: 172, distance: 76.0
click at [272, 172] on span "Em Entregas e Ocorrências, ocorrências e canhotos passam a ser transferidos aut…" at bounding box center [189, 200] width 214 height 60
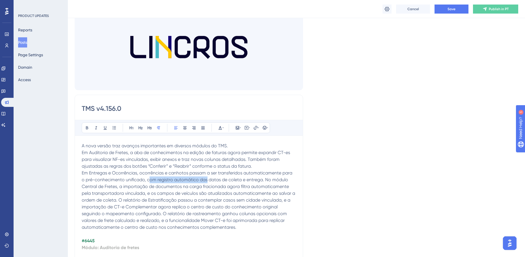
drag, startPoint x: 169, startPoint y: 179, endPoint x: 203, endPoint y: 178, distance: 34.2
click at [203, 178] on span "Em Entregas e Ocorrências, ocorrências e canhotos passam a ser transferidos aut…" at bounding box center [189, 200] width 214 height 60
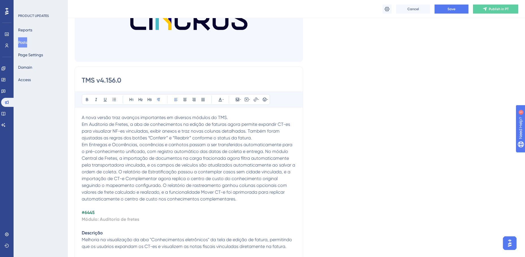
click at [214, 150] on span "Em Entregas e Ocorrências, ocorrências e canhotos passam a ser transferidos aut…" at bounding box center [189, 172] width 214 height 60
drag, startPoint x: 210, startPoint y: 151, endPoint x: 259, endPoint y: 151, distance: 48.6
click at [259, 151] on span "Em Entregas e Ocorrências, ocorrências e canhotos passam a ser transferidos aut…" at bounding box center [189, 172] width 214 height 60
click at [262, 151] on span "Em Entregas e Ocorrências, ocorrências e canhotos passam a ser transferidos aut…" at bounding box center [189, 172] width 214 height 60
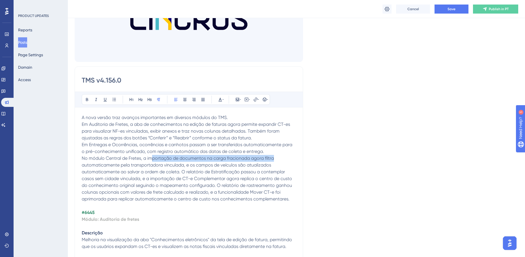
drag, startPoint x: 157, startPoint y: 158, endPoint x: 273, endPoint y: 160, distance: 116.1
click at [273, 160] on span "No módulo Central de Fretes, a importação de documentos na carga fracionada ago…" at bounding box center [187, 178] width 211 height 46
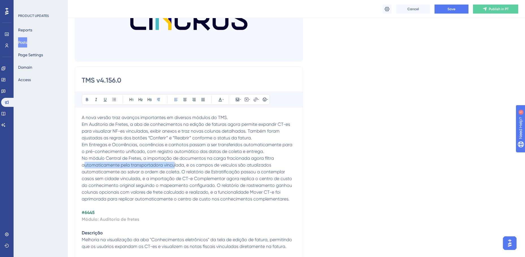
drag, startPoint x: 84, startPoint y: 164, endPoint x: 174, endPoint y: 166, distance: 90.7
click at [174, 166] on span "No módulo Central de Fretes, a importação de documentos na carga fracionada ago…" at bounding box center [187, 178] width 211 height 46
click at [181, 165] on span "No módulo Central de Fretes, a importação de documentos na carga fracionada ago…" at bounding box center [187, 178] width 211 height 46
drag, startPoint x: 189, startPoint y: 165, endPoint x: 247, endPoint y: 163, distance: 57.6
click at [247, 163] on span "No módulo Central de Fretes, a importação de documentos na carga fracionada ago…" at bounding box center [187, 178] width 211 height 46
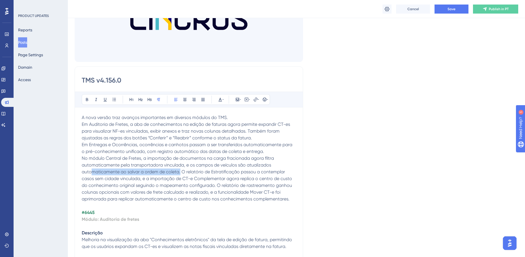
drag, startPoint x: 95, startPoint y: 173, endPoint x: 179, endPoint y: 173, distance: 84.7
click at [179, 173] on span "No módulo Central de Fretes, a importação de documentos na carga fracionada ago…" at bounding box center [187, 178] width 211 height 46
drag, startPoint x: 192, startPoint y: 171, endPoint x: 212, endPoint y: 170, distance: 20.3
click at [212, 170] on span "No módulo Central de Fretes, a importação de documentos na carga fracionada ago…" at bounding box center [187, 178] width 211 height 46
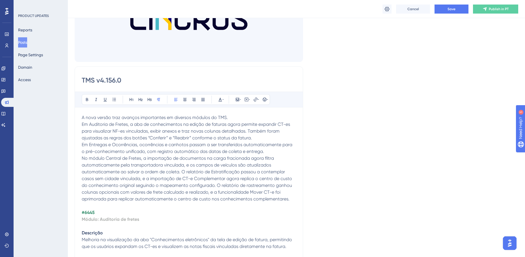
click at [178, 173] on span "No módulo Central de Fretes, a importação de documentos na carga fracionada ago…" at bounding box center [187, 178] width 211 height 46
click at [182, 171] on span "No módulo Central de Fretes, a importação de documentos na carga fracionada ago…" at bounding box center [187, 178] width 211 height 46
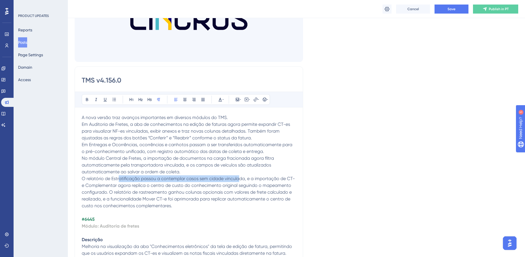
drag, startPoint x: 120, startPoint y: 178, endPoint x: 239, endPoint y: 180, distance: 118.6
click at [239, 180] on span "O relatório de Estratificação passou a contemplar casos sem cidade vinculada, e…" at bounding box center [188, 192] width 213 height 32
click at [238, 181] on p "O relatório de Estratificação passou a contemplar casos sem cidade vinculada, e…" at bounding box center [189, 192] width 214 height 34
drag, startPoint x: 218, startPoint y: 179, endPoint x: 247, endPoint y: 178, distance: 28.8
click at [247, 178] on span "O relatório de Estratificação passou a contemplar casos sem cidade vinculada, e…" at bounding box center [188, 192] width 213 height 32
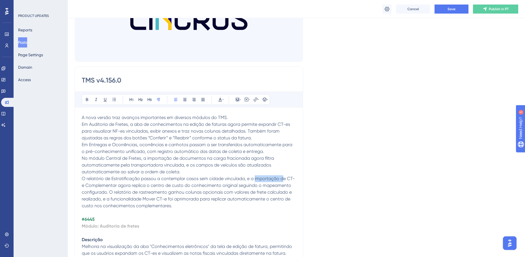
drag, startPoint x: 255, startPoint y: 180, endPoint x: 286, endPoint y: 179, distance: 31.4
click at [286, 179] on span "O relatório de Estratificação passou a contemplar casos sem cidade vinculada, e…" at bounding box center [188, 192] width 213 height 32
drag, startPoint x: 86, startPoint y: 185, endPoint x: 175, endPoint y: 184, distance: 89.3
click at [174, 184] on span "O relatório de Estratificação passou a contemplar casos sem cidade vinculada, e…" at bounding box center [188, 192] width 213 height 32
click at [171, 189] on span "O relatório de Estratificação passou a contemplar casos sem cidade vinculada, e…" at bounding box center [188, 192] width 213 height 32
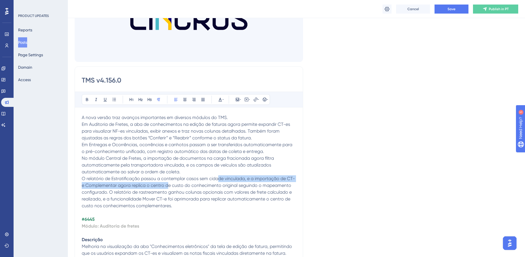
drag, startPoint x: 175, startPoint y: 183, endPoint x: 220, endPoint y: 181, distance: 45.2
click at [220, 181] on p "O relatório de Estratificação passou a contemplar casos sem cidade vinculada, e…" at bounding box center [189, 192] width 214 height 34
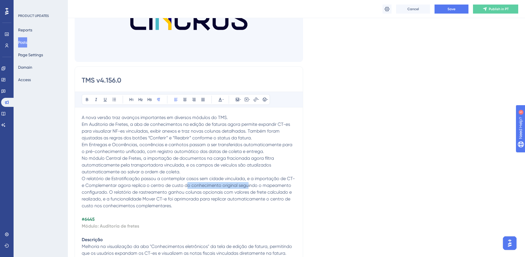
drag, startPoint x: 186, startPoint y: 184, endPoint x: 248, endPoint y: 184, distance: 61.9
click at [248, 184] on span "O relatório de Estratificação passou a contemplar casos sem cidade vinculada, e…" at bounding box center [188, 192] width 213 height 32
click at [257, 193] on span "O relatório de Estratificação passou a contemplar casos sem cidade vinculada, e…" at bounding box center [188, 192] width 213 height 32
drag, startPoint x: 152, startPoint y: 184, endPoint x: 275, endPoint y: 184, distance: 123.7
click at [275, 184] on span "O relatório de Estratificação passou a contemplar casos sem cidade vinculada, e…" at bounding box center [188, 192] width 213 height 32
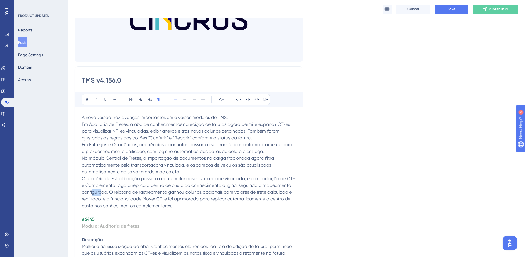
drag, startPoint x: 92, startPoint y: 191, endPoint x: 103, endPoint y: 191, distance: 11.0
click at [103, 191] on span "O relatório de Estratificação passou a contemplar casos sem cidade vinculada, e…" at bounding box center [188, 192] width 213 height 32
click at [109, 191] on span "O relatório de Estratificação passou a contemplar casos sem cidade vinculada, e…" at bounding box center [188, 192] width 213 height 32
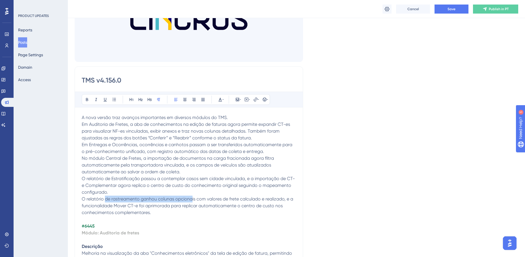
drag, startPoint x: 105, startPoint y: 199, endPoint x: 193, endPoint y: 200, distance: 88.7
click at [193, 200] on span "O relatório de rastreamento ganhou colunas opcionais com valores de frete calcu…" at bounding box center [188, 205] width 212 height 19
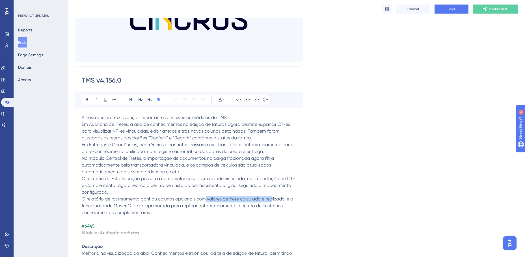
drag, startPoint x: 205, startPoint y: 198, endPoint x: 272, endPoint y: 197, distance: 67.2
click at [272, 197] on span "O relatório de rastreamento ganhou colunas opcionais com valores de frete calcu…" at bounding box center [188, 205] width 212 height 19
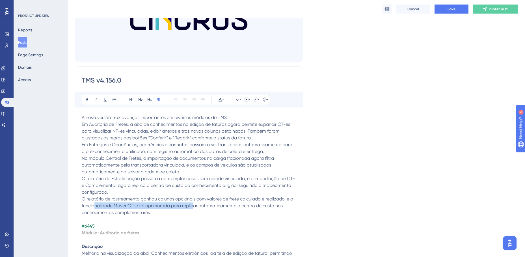
drag, startPoint x: 96, startPoint y: 206, endPoint x: 195, endPoint y: 206, distance: 98.9
click at [194, 206] on span "O relatório de rastreamento ganhou colunas opcionais com valores de frete calcu…" at bounding box center [188, 205] width 212 height 19
click at [195, 206] on span "O relatório de rastreamento ganhou colunas opcionais com valores de frete calcu…" at bounding box center [188, 205] width 212 height 19
drag, startPoint x: 144, startPoint y: 205, endPoint x: 241, endPoint y: 204, distance: 97.2
click at [230, 205] on span "O relatório de rastreamento ganhou colunas opcionais com valores de frete calcu…" at bounding box center [188, 205] width 212 height 19
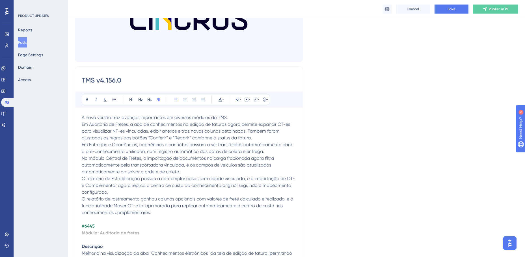
click at [238, 206] on span "O relatório de rastreamento ganhou colunas opcionais com valores de frete calcu…" at bounding box center [188, 205] width 212 height 19
drag, startPoint x: 234, startPoint y: 206, endPoint x: 272, endPoint y: 204, distance: 38.5
click at [272, 204] on span "O relatório de rastreamento ganhou colunas opcionais com valores de frete calcu…" at bounding box center [188, 205] width 212 height 19
click at [115, 209] on span "O relatório de rastreamento ganhou colunas opcionais com valores de frete calcu…" at bounding box center [188, 205] width 212 height 19
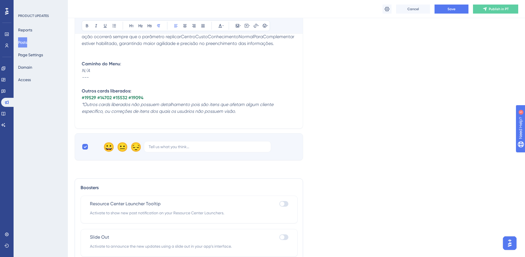
scroll to position [1386, 0]
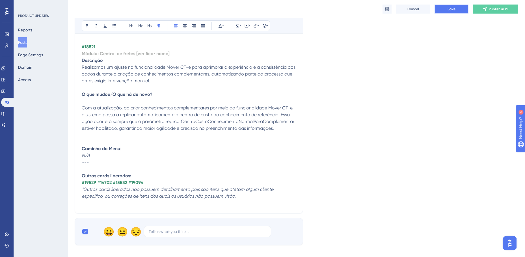
click at [452, 8] on span "Save" at bounding box center [451, 9] width 8 height 5
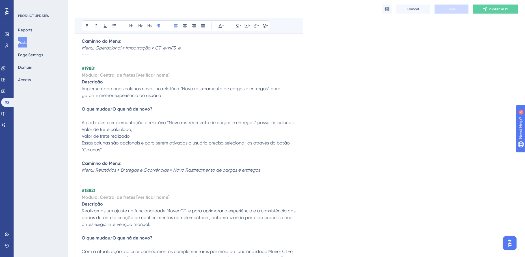
scroll to position [1499, 0]
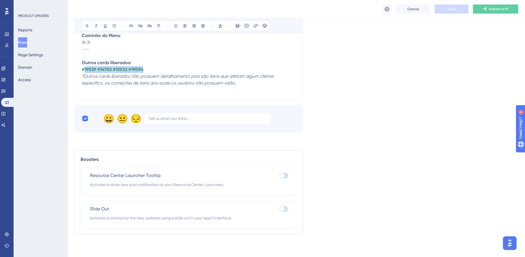
drag, startPoint x: 146, startPoint y: 69, endPoint x: 85, endPoint y: 69, distance: 61.0
click at [85, 69] on p "#19529 #14702 #15532 #19094" at bounding box center [189, 69] width 214 height 7
click at [103, 69] on p "#20103" at bounding box center [189, 69] width 214 height 7
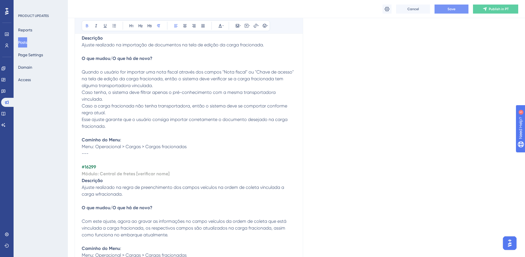
scroll to position [806, 0]
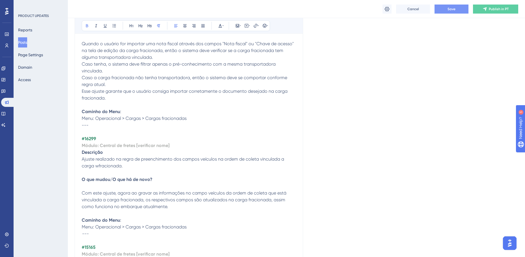
click at [99, 165] on span "Ajuste realizado na regra de preenchimento dos campos veículos na ordem de cole…" at bounding box center [183, 162] width 203 height 12
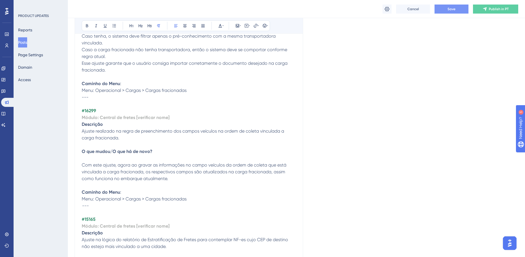
scroll to position [835, 0]
click at [88, 111] on strong "#16299" at bounding box center [89, 110] width 14 height 5
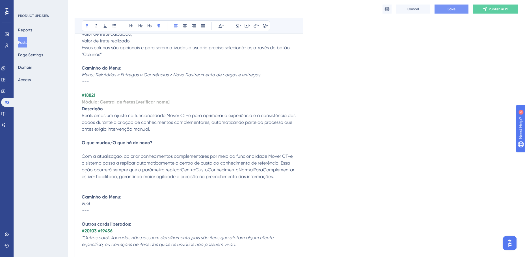
scroll to position [1375, 0]
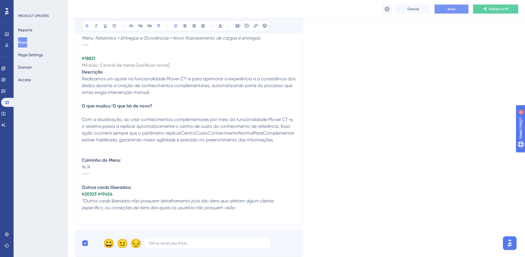
click at [126, 194] on p "#20103 #19456" at bounding box center [189, 194] width 214 height 7
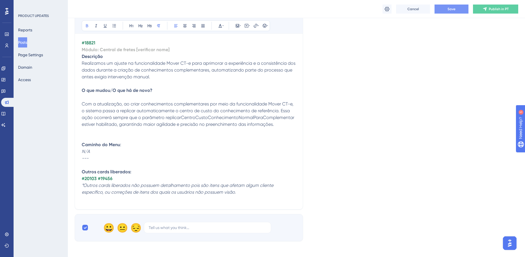
scroll to position [1403, 0]
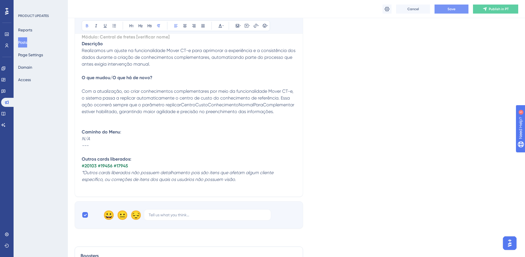
click at [140, 166] on p "#20103 #19456 #17945" at bounding box center [189, 165] width 214 height 7
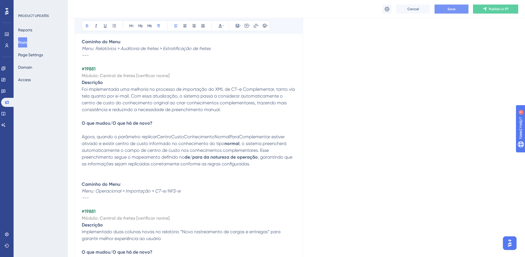
scroll to position [1153, 0]
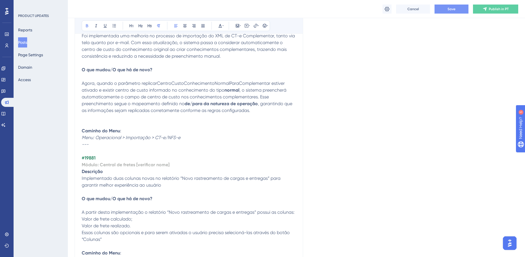
click at [92, 158] on strong "#19881" at bounding box center [89, 157] width 14 height 5
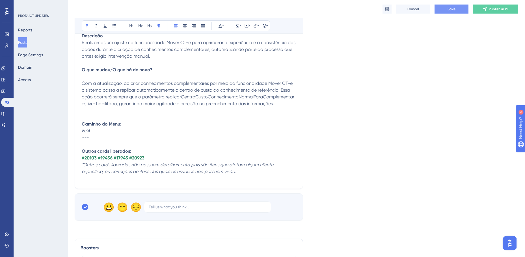
scroll to position [1446, 0]
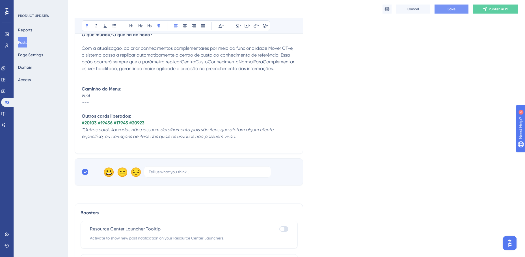
click at [159, 123] on p "#20103 #19456 #17945 #20923" at bounding box center [189, 122] width 214 height 7
drag, startPoint x: 180, startPoint y: 124, endPoint x: 146, endPoint y: 124, distance: 34.7
click at [146, 124] on p "#20103 #19456 #17945 #20923 #20998 #18505" at bounding box center [189, 122] width 214 height 7
click at [222, 25] on icon at bounding box center [222, 25] width 1 height 5
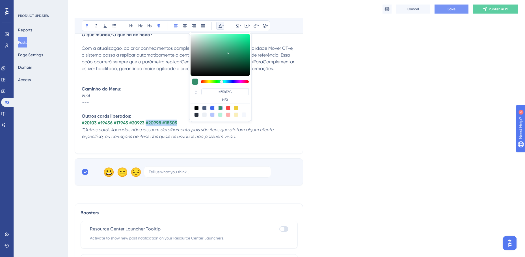
click at [229, 108] on div at bounding box center [228, 108] width 5 height 5
type input "#F84343"
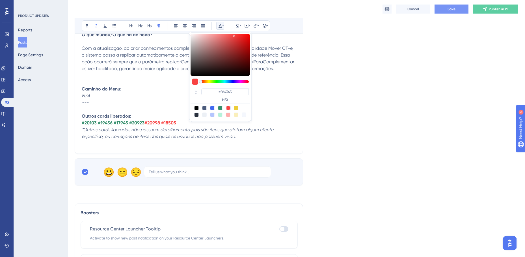
click at [281, 110] on p at bounding box center [189, 109] width 214 height 7
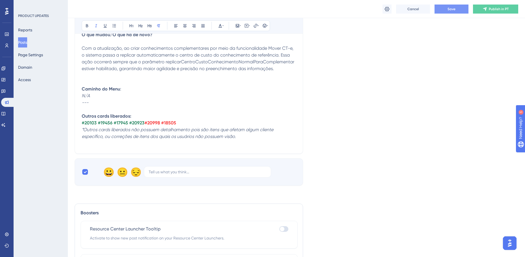
click at [196, 123] on p "#20103 #19456 #17945 #20923 #20998 #18505" at bounding box center [189, 122] width 214 height 7
click at [195, 121] on p "#20103 #19456 #17945 #20923 #20998 #18505" at bounding box center [189, 122] width 214 height 7
click at [451, 10] on span "Save" at bounding box center [451, 9] width 8 height 5
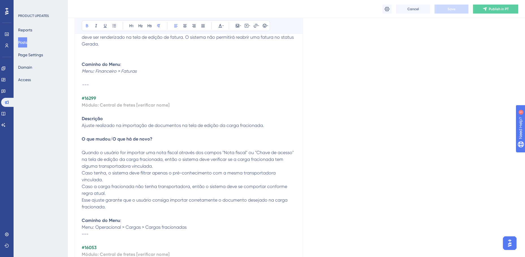
scroll to position [712, 0]
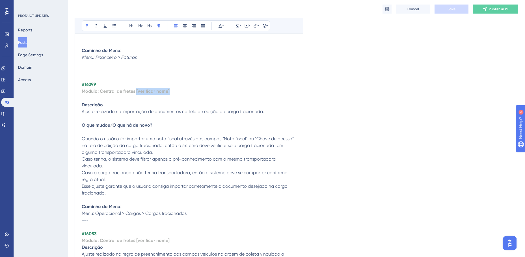
drag, startPoint x: 174, startPoint y: 91, endPoint x: 136, endPoint y: 90, distance: 37.6
click at [136, 90] on p "Módulo: Central de fretes [verificar nome]" at bounding box center [189, 91] width 214 height 7
click at [139, 93] on p "Módulo: Central de fretes [verificar nome]" at bounding box center [189, 91] width 214 height 7
click at [164, 93] on p "Módulo: Central de fretes [verificar nome]" at bounding box center [189, 91] width 214 height 7
click at [175, 91] on p "Módulo: Central de fretes [verificar nome]" at bounding box center [189, 91] width 214 height 7
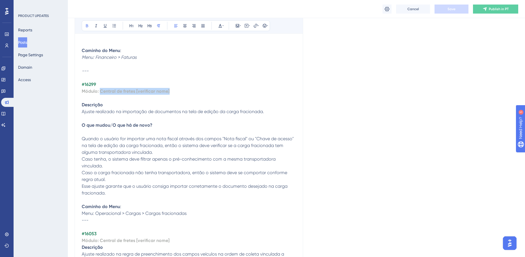
drag, startPoint x: 147, startPoint y: 90, endPoint x: 99, endPoint y: 88, distance: 47.8
click at [99, 88] on p "Módulo: Central de fretes [verificar nome]" at bounding box center [189, 91] width 214 height 7
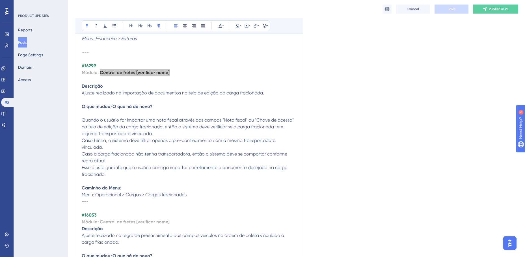
scroll to position [740, 0]
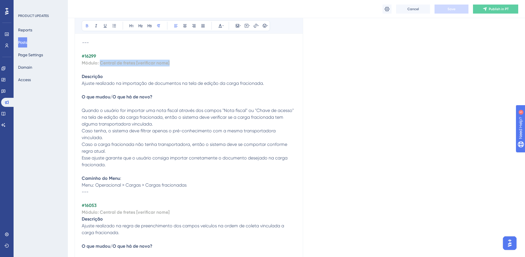
drag, startPoint x: 28, startPoint y: 43, endPoint x: 499, endPoint y: 0, distance: 473.4
click at [27, 43] on button "Posts" at bounding box center [22, 42] width 9 height 10
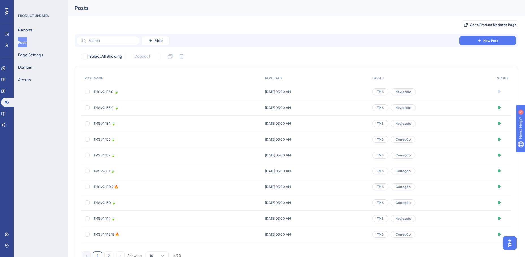
click at [107, 201] on span "TMS v4.150 🍃" at bounding box center [138, 202] width 90 height 5
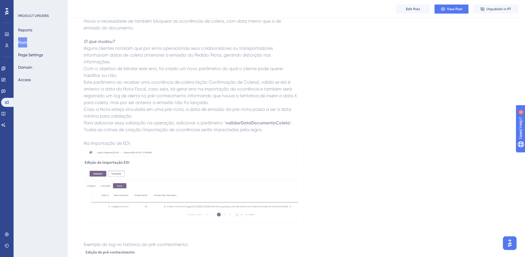
scroll to position [1089, 0]
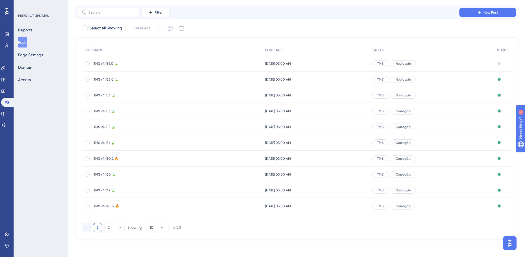
scroll to position [29, 0]
click at [108, 226] on button "2" at bounding box center [108, 227] width 9 height 9
click at [105, 173] on span "TMS v4.148 🍃" at bounding box center [138, 174] width 90 height 5
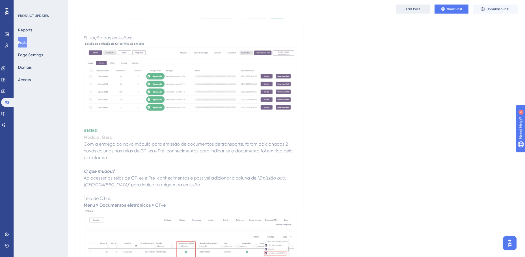
scroll to position [201, 0]
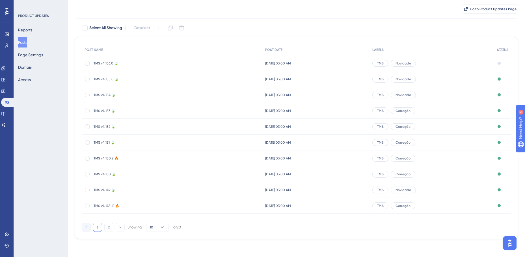
scroll to position [29, 0]
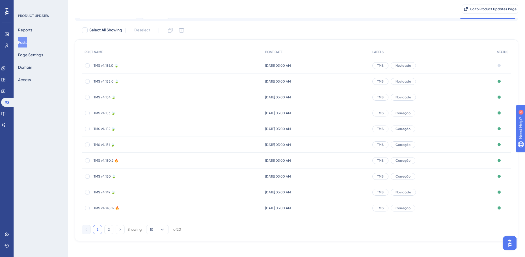
click at [98, 129] on span "TMS v4.152 🍃" at bounding box center [138, 129] width 90 height 5
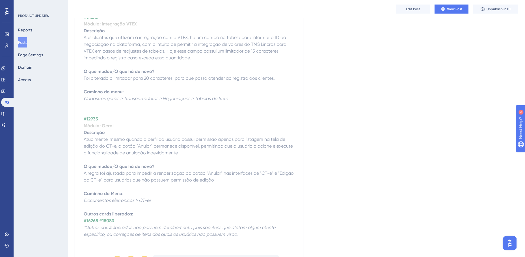
scroll to position [255, 0]
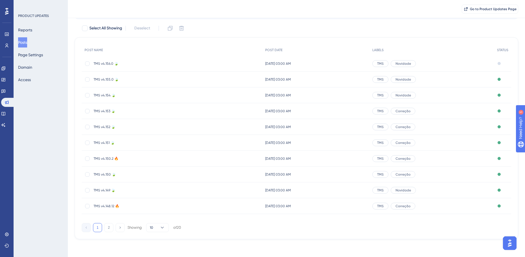
scroll to position [31, 0]
click at [105, 190] on span "TMS v4.149 🍃" at bounding box center [138, 190] width 90 height 5
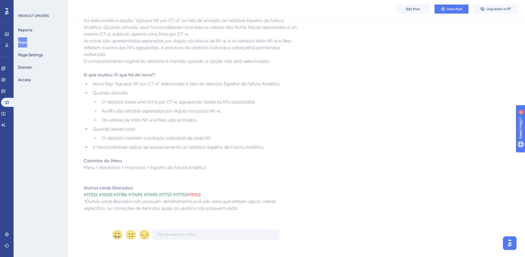
scroll to position [2277, 0]
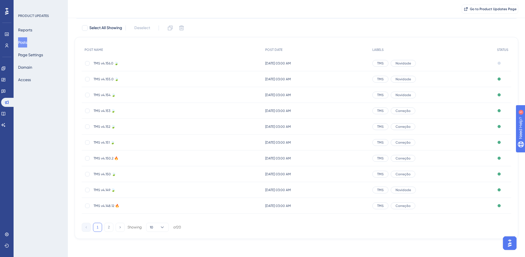
scroll to position [31, 0]
click at [106, 63] on span "TMS v4.156.0 🍃" at bounding box center [138, 63] width 90 height 5
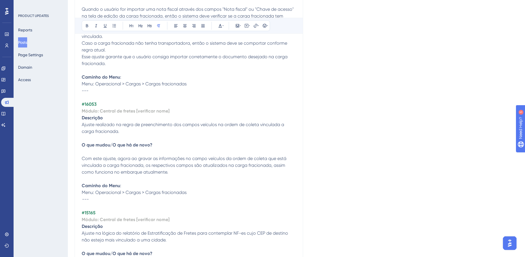
scroll to position [792, 0]
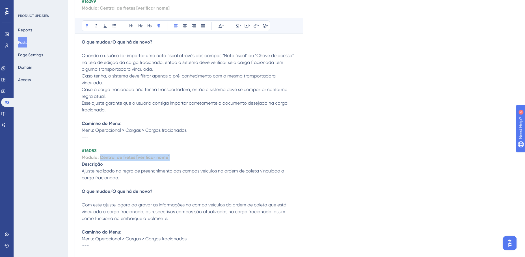
drag, startPoint x: 176, startPoint y: 156, endPoint x: 100, endPoint y: 155, distance: 76.0
click at [100, 155] on p "Módulo: Central de fretes [verificar nome]" at bounding box center [189, 157] width 214 height 7
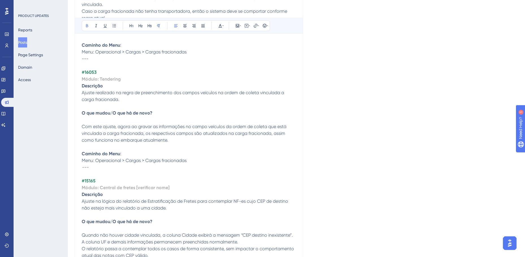
scroll to position [905, 0]
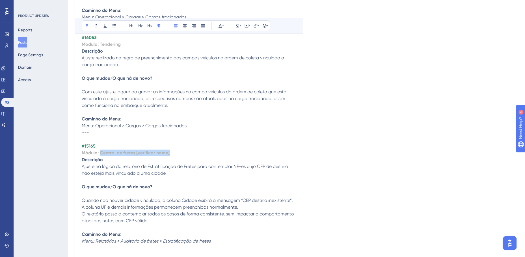
drag, startPoint x: 166, startPoint y: 153, endPoint x: 100, endPoint y: 151, distance: 66.1
click at [100, 151] on p "Módulo: Central de fretes [verificar nome]" at bounding box center [189, 152] width 214 height 7
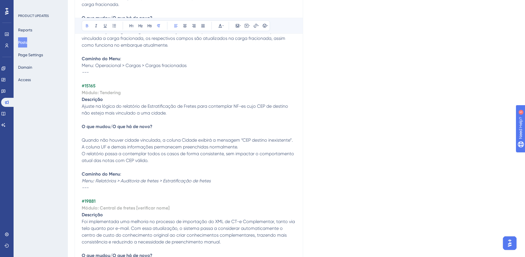
scroll to position [1018, 0]
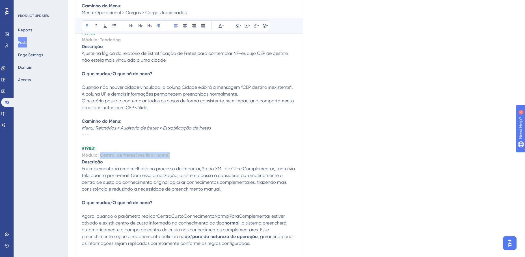
drag, startPoint x: 157, startPoint y: 155, endPoint x: 101, endPoint y: 156, distance: 56.5
click at [101, 156] on p "Módulo: Central de fretes [verificar nome]" at bounding box center [189, 155] width 214 height 7
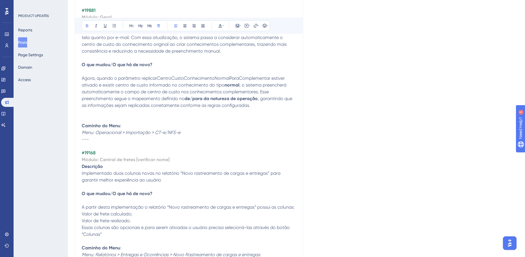
scroll to position [1160, 0]
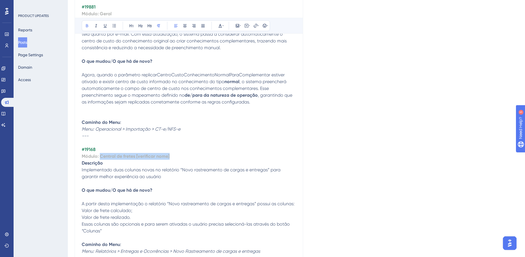
drag, startPoint x: 173, startPoint y: 155, endPoint x: 100, endPoint y: 156, distance: 72.3
click at [100, 156] on p "Módulo: Central de fretes [verificar nome]" at bounding box center [189, 156] width 214 height 7
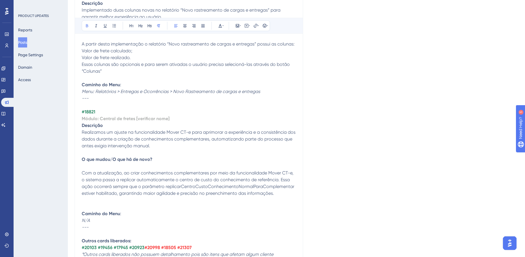
scroll to position [1329, 0]
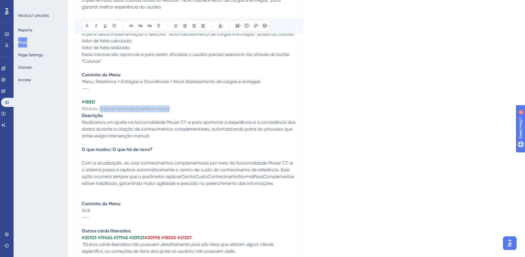
drag, startPoint x: 172, startPoint y: 109, endPoint x: 101, endPoint y: 107, distance: 71.2
click at [101, 107] on p "Módulo: Central de fretes [verificar nome]" at bounding box center [189, 108] width 214 height 7
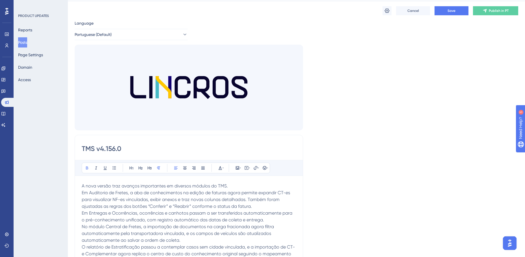
scroll to position [0, 0]
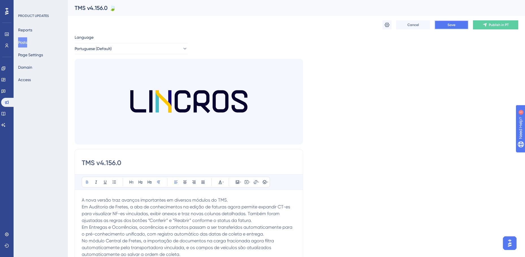
click at [454, 25] on span "Save" at bounding box center [451, 25] width 8 height 5
